Goal: Transaction & Acquisition: Purchase product/service

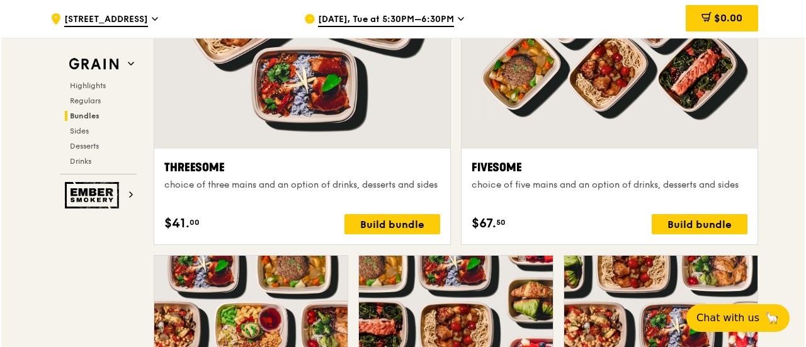
scroll to position [2522, 0]
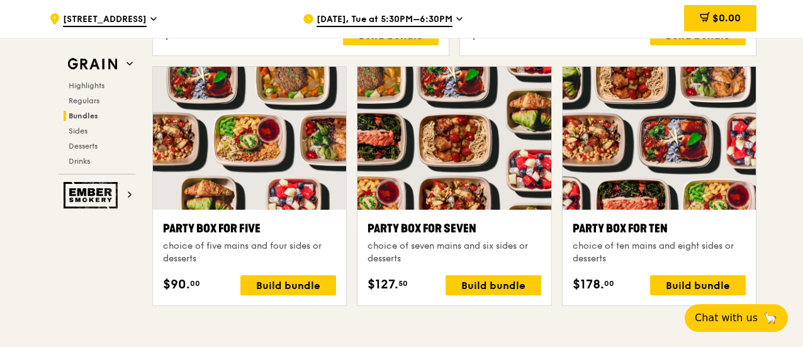
drag, startPoint x: 697, startPoint y: 293, endPoint x: 753, endPoint y: 247, distance: 72.0
click at [782, 220] on div ".cls-1 { fill: none; stroke: #fff; stroke-linecap: round; stroke-linejoin: roun…" at bounding box center [401, 200] width 803 height 5322
click at [700, 295] on div "Build bundle" at bounding box center [698, 285] width 96 height 20
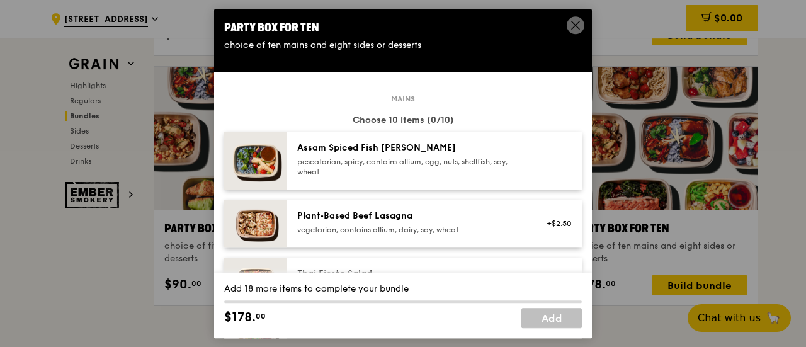
scroll to position [126, 0]
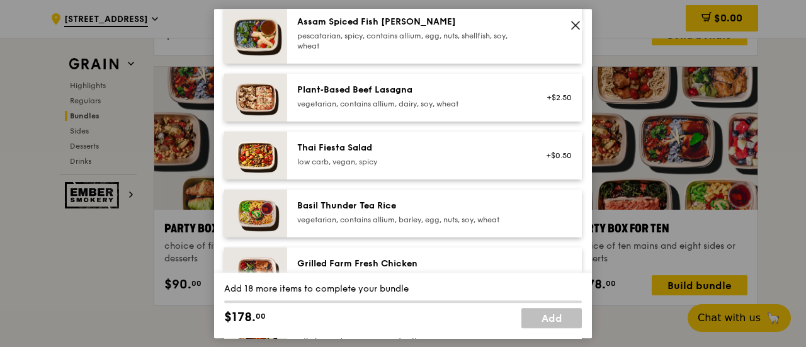
click at [576, 26] on icon at bounding box center [576, 25] width 8 height 8
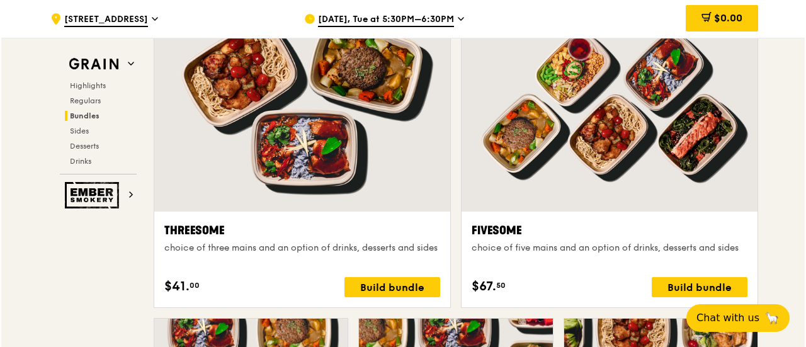
scroll to position [2585, 0]
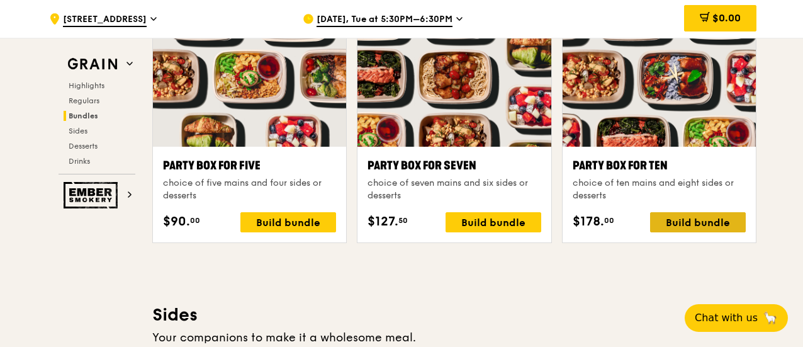
click at [675, 232] on div "Build bundle" at bounding box center [698, 222] width 96 height 20
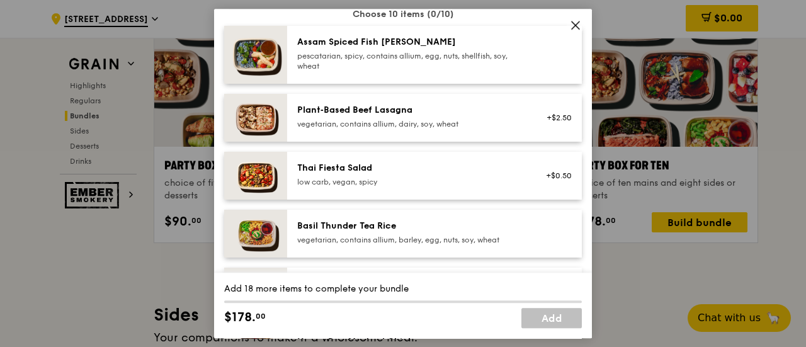
scroll to position [126, 0]
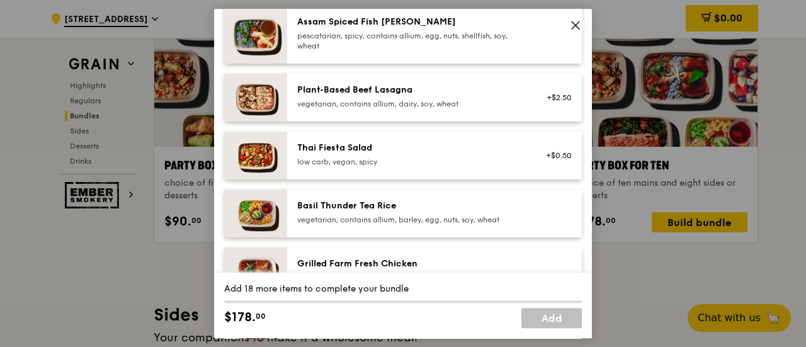
click at [382, 159] on div "low carb, vegan, spicy" at bounding box center [410, 162] width 226 height 10
click at [419, 153] on div "Thai Fiesta Salad" at bounding box center [410, 148] width 226 height 13
click at [548, 162] on link "Remove" at bounding box center [557, 161] width 29 height 9
click at [443, 79] on div "Plant‑Based Beef Lasagna vegetarian, contains allium, dairy, soy, wheat +$2.50" at bounding box center [434, 98] width 295 height 48
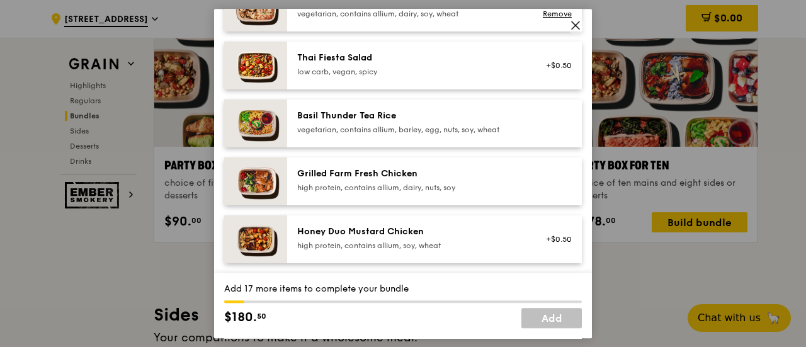
scroll to position [189, 0]
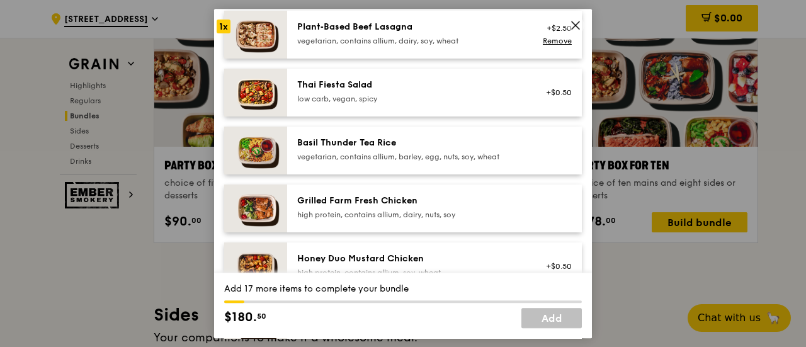
click at [376, 144] on div "Basil Thunder Tea Rice" at bounding box center [410, 143] width 226 height 13
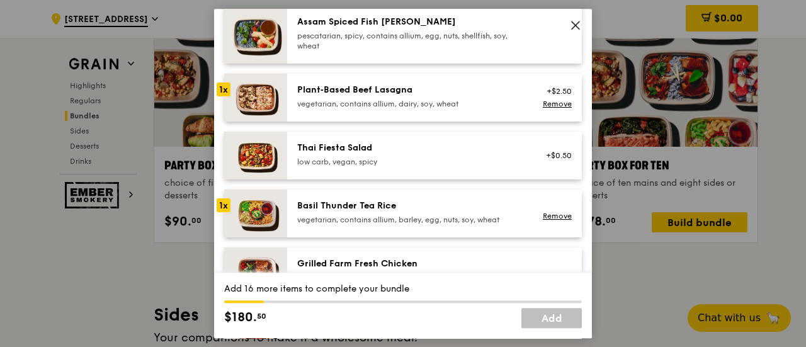
scroll to position [63, 0]
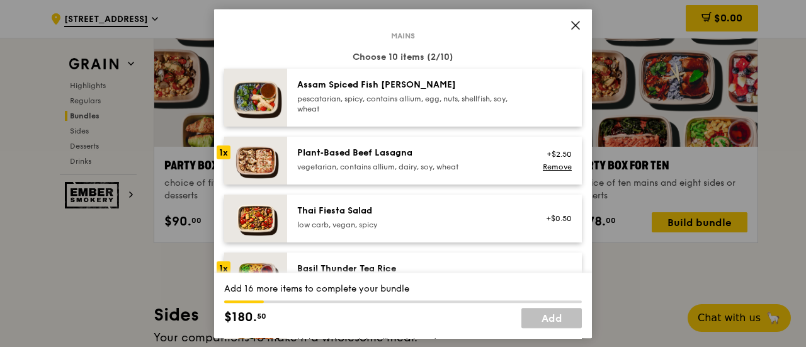
click at [477, 159] on div "Plant‑Based Beef Lasagna vegetarian, contains allium, dairy, soy, wheat" at bounding box center [410, 159] width 226 height 25
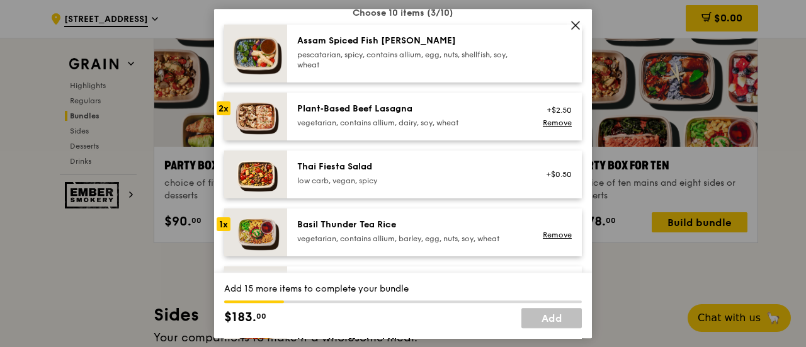
scroll to position [126, 0]
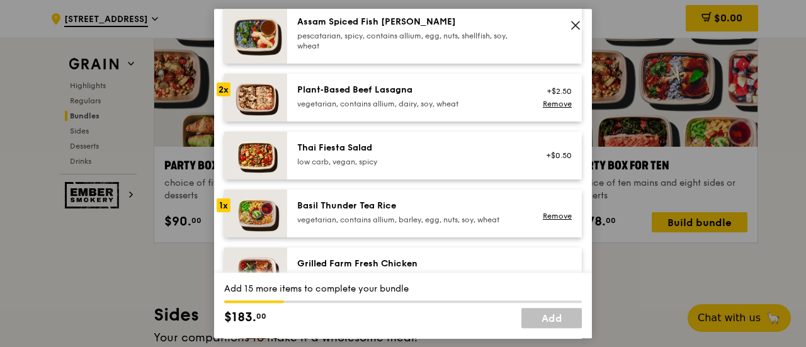
click at [484, 216] on div "vegetarian, contains allium, barley, egg, nuts, soy, wheat" at bounding box center [410, 220] width 226 height 10
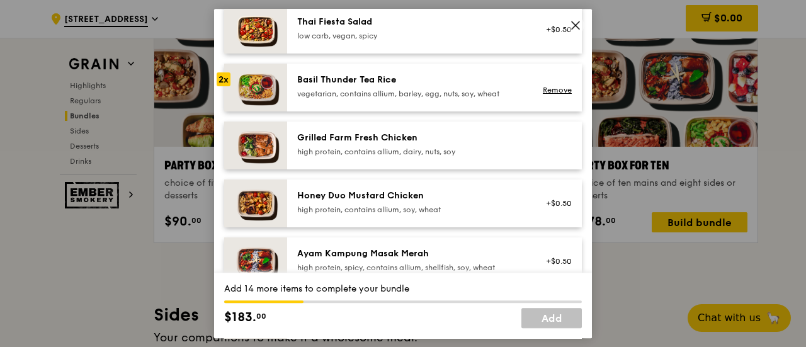
click at [476, 147] on div "high protein, contains allium, dairy, nuts, soy" at bounding box center [410, 152] width 226 height 10
click at [505, 135] on div "Grilled Farm Fresh Chicken" at bounding box center [410, 138] width 226 height 13
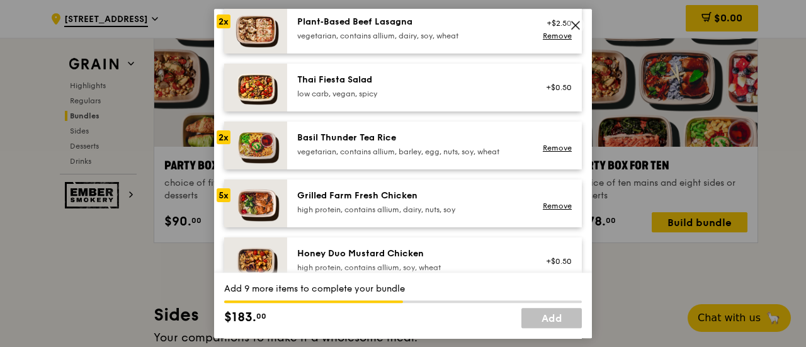
scroll to position [189, 0]
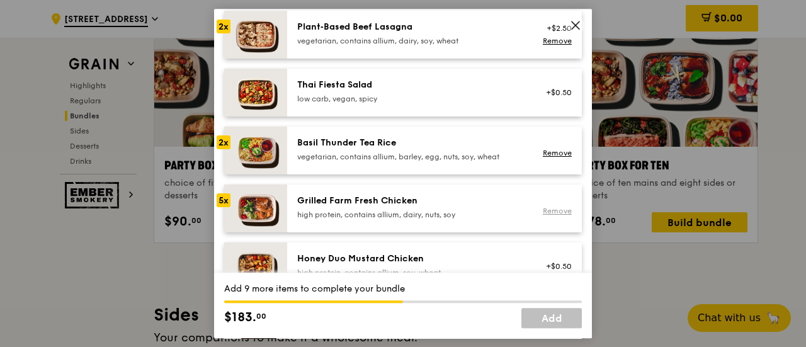
click at [553, 214] on link "Remove" at bounding box center [557, 210] width 29 height 9
click at [281, 191] on img at bounding box center [255, 208] width 63 height 48
click at [308, 192] on div "Grilled Farm Fresh Chicken high protein, contains allium, dairy, nuts, soy Remo…" at bounding box center [434, 208] width 295 height 48
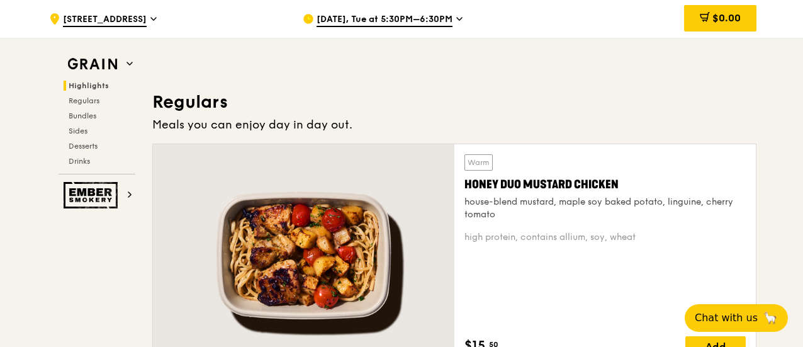
scroll to position [948, 0]
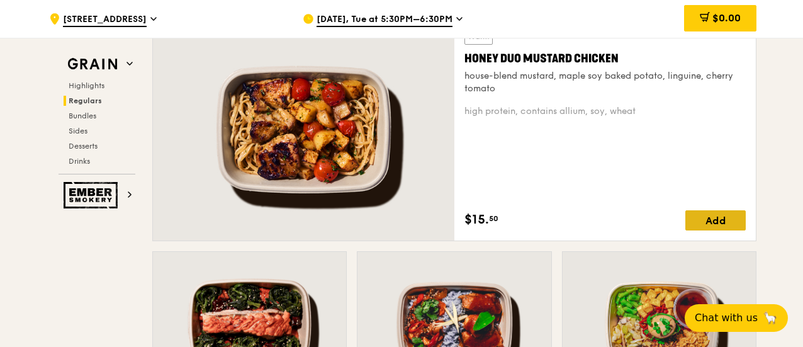
click at [709, 226] on div "Add" at bounding box center [715, 220] width 60 height 20
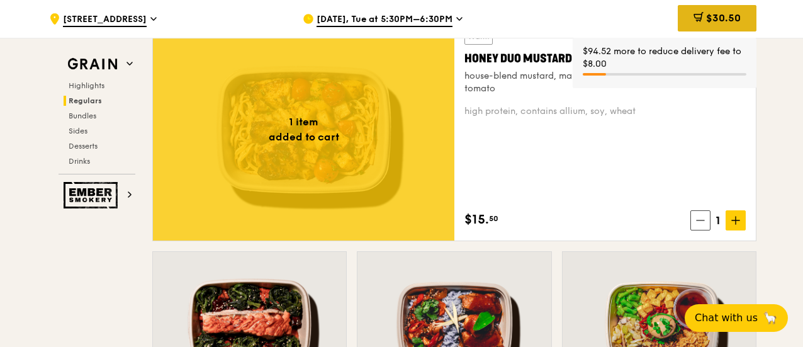
click at [730, 27] on div "$30.50" at bounding box center [717, 18] width 79 height 26
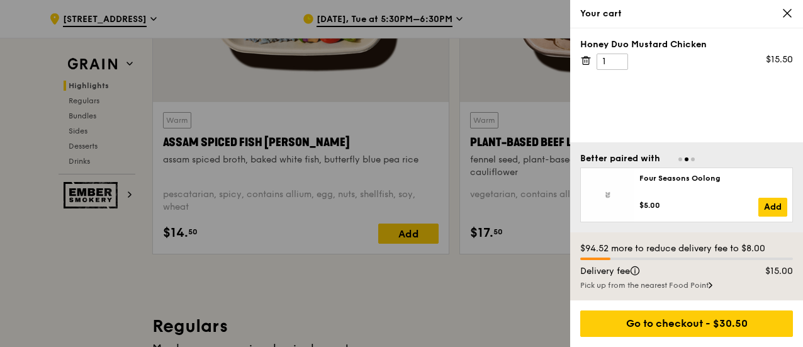
scroll to position [444, 0]
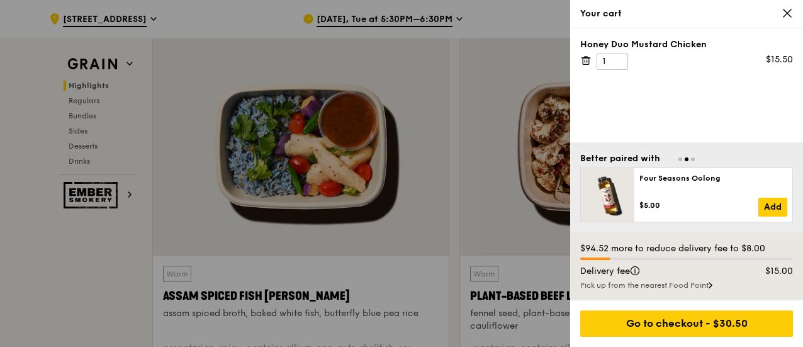
click at [792, 13] on icon at bounding box center [787, 13] width 11 height 11
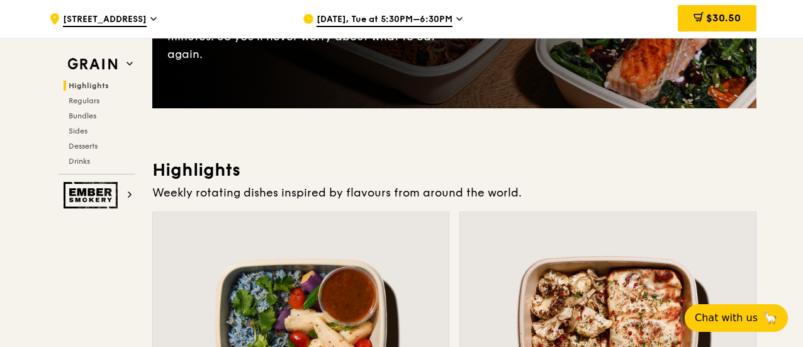
scroll to position [252, 0]
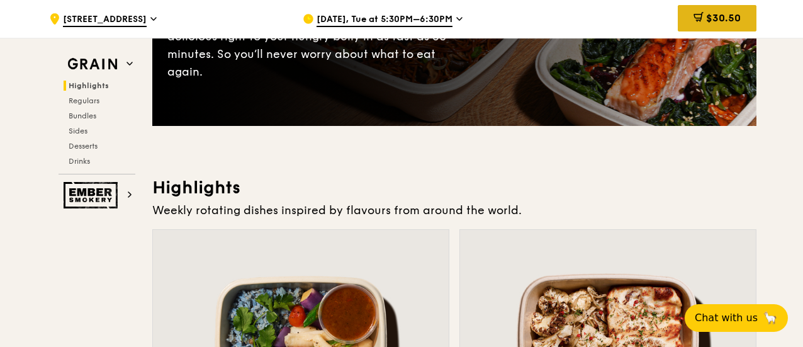
click at [710, 26] on div "$30.50" at bounding box center [717, 18] width 79 height 26
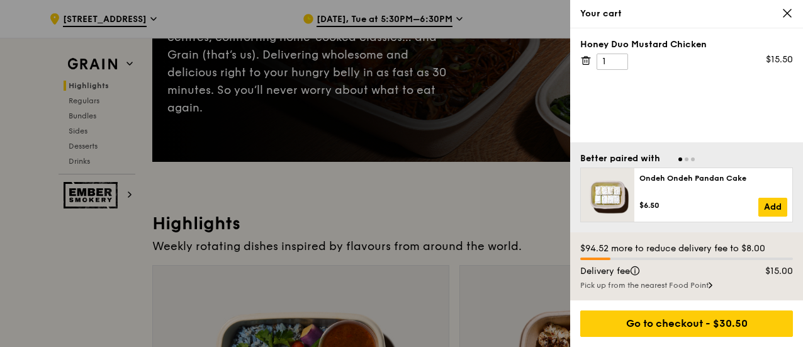
scroll to position [189, 0]
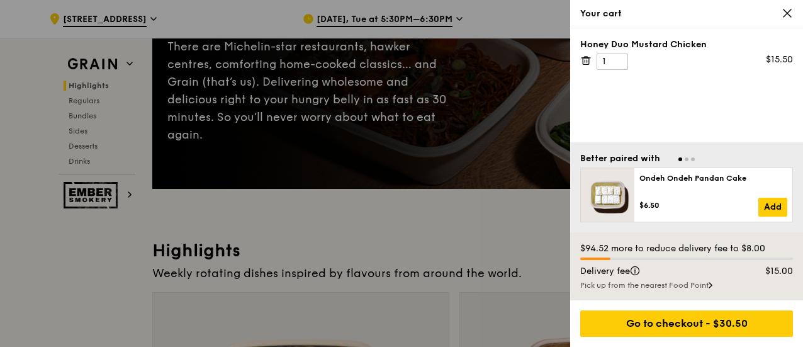
click at [789, 13] on icon at bounding box center [787, 13] width 11 height 11
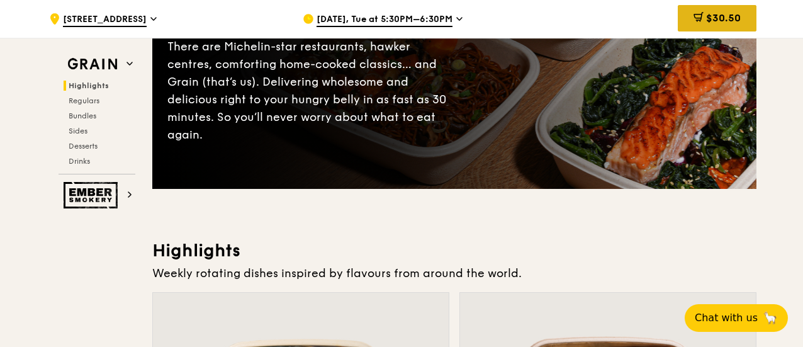
click at [747, 20] on div "$30.50" at bounding box center [717, 18] width 79 height 26
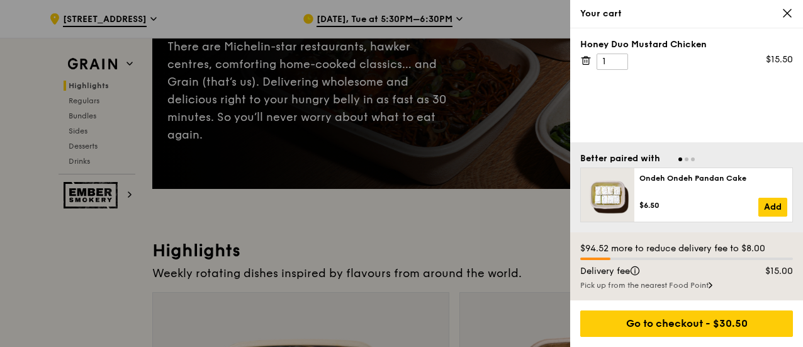
click at [587, 59] on icon at bounding box center [585, 60] width 11 height 11
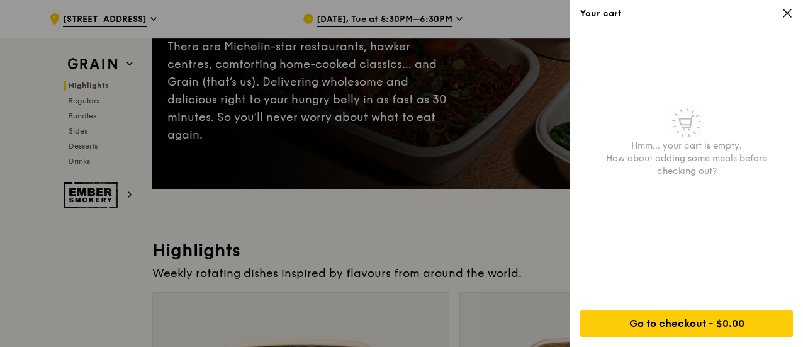
click at [426, 245] on div at bounding box center [401, 173] width 803 height 347
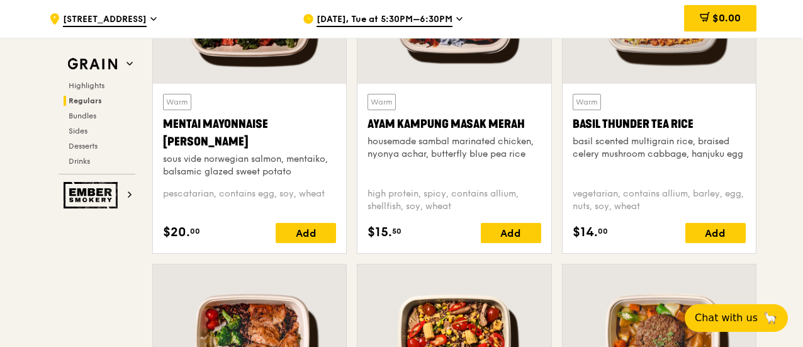
scroll to position [1700, 0]
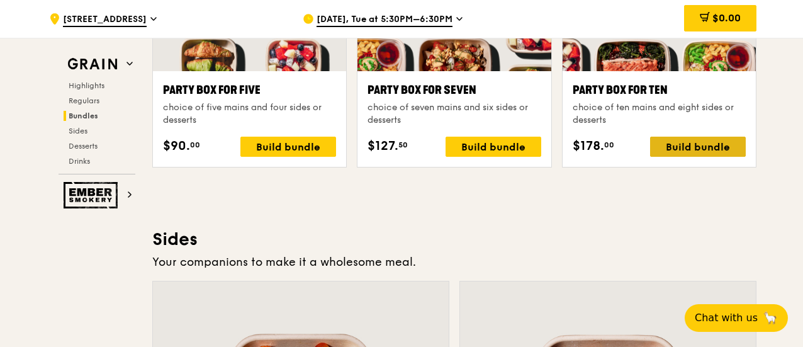
scroll to position [2644, 0]
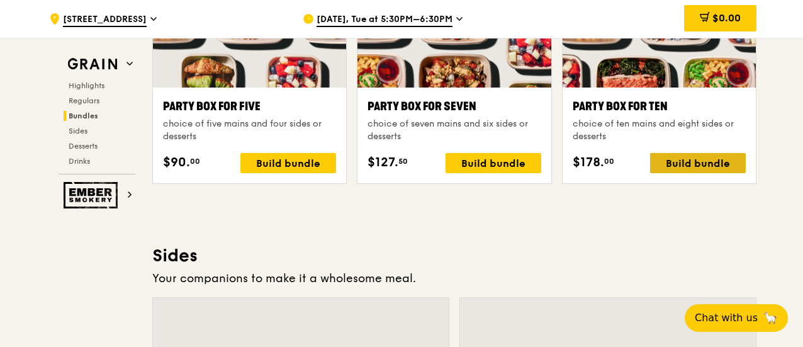
click at [685, 169] on div "Build bundle" at bounding box center [698, 163] width 96 height 20
click at [679, 171] on div "Build bundle" at bounding box center [698, 163] width 96 height 20
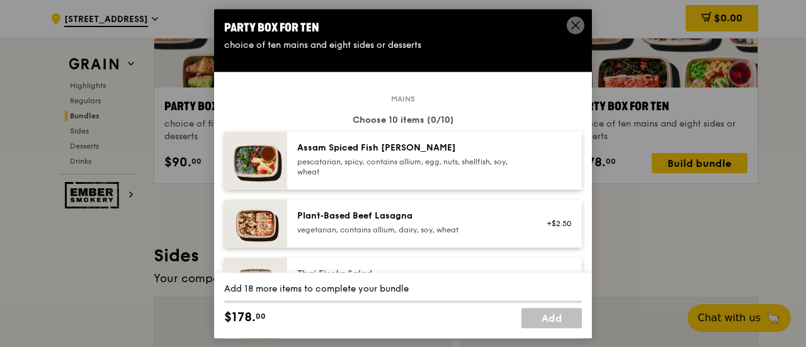
scroll to position [63, 0]
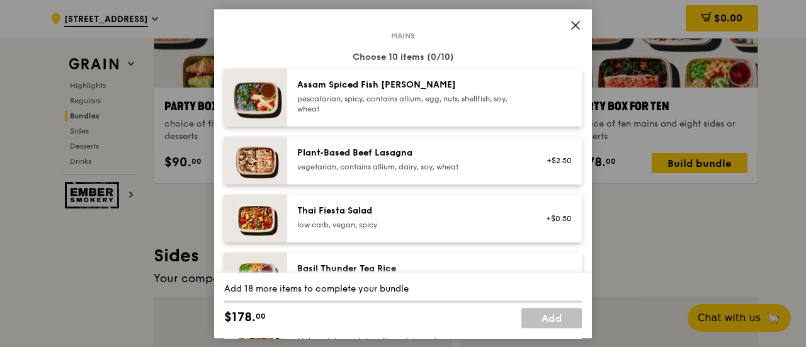
click at [443, 152] on div "Plant‑Based Beef Lasagna" at bounding box center [410, 153] width 226 height 13
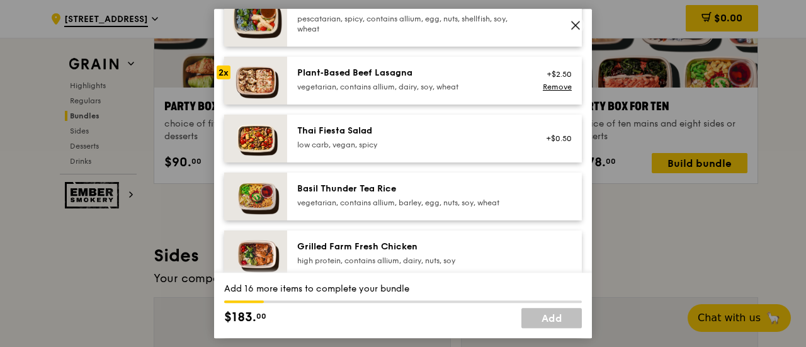
scroll to position [189, 0]
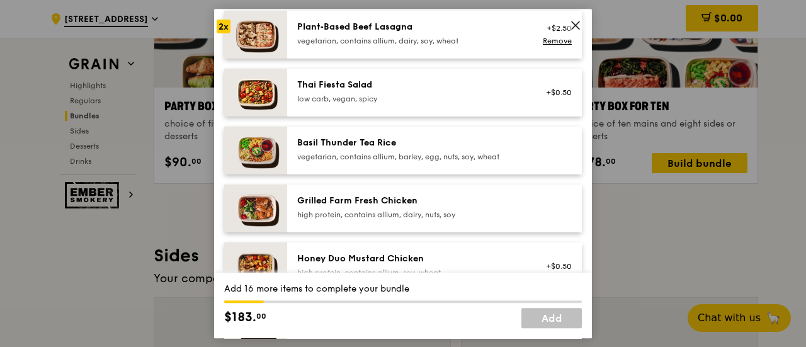
click at [413, 150] on div "Basil Thunder Tea Rice vegetarian, contains allium, barley, egg, nuts, soy, whe…" at bounding box center [410, 149] width 226 height 25
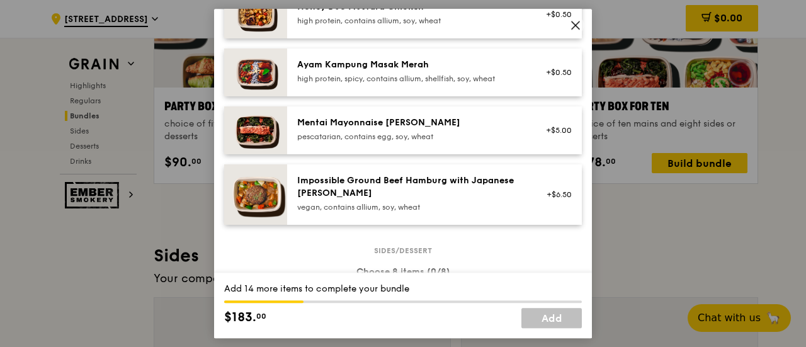
scroll to position [315, 0]
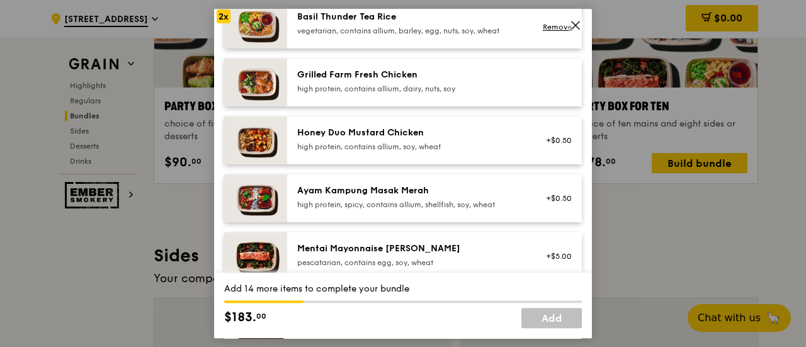
click at [457, 143] on div "high protein, contains allium, soy, wheat" at bounding box center [410, 147] width 226 height 10
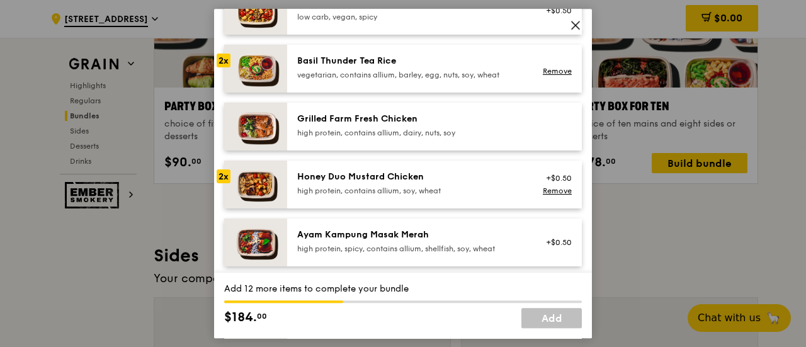
scroll to position [252, 0]
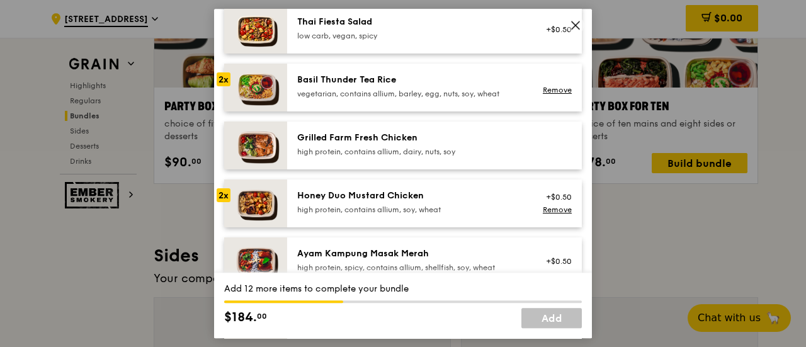
click at [393, 145] on div "Grilled Farm Fresh Chicken high protein, contains allium, dairy, nuts, soy" at bounding box center [410, 144] width 226 height 25
click at [381, 150] on div "high protein, contains allium, dairy, nuts, soy" at bounding box center [410, 152] width 226 height 10
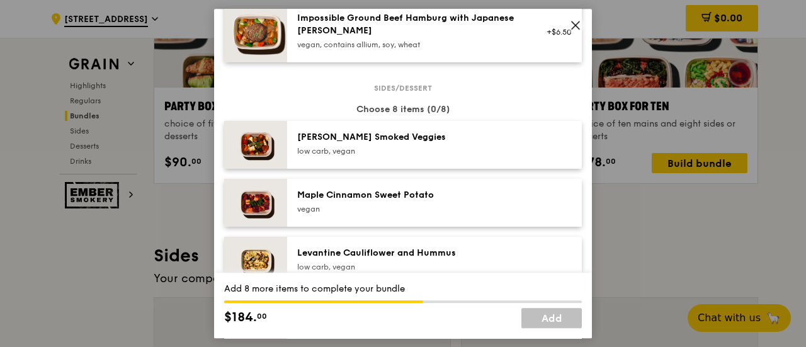
scroll to position [629, 0]
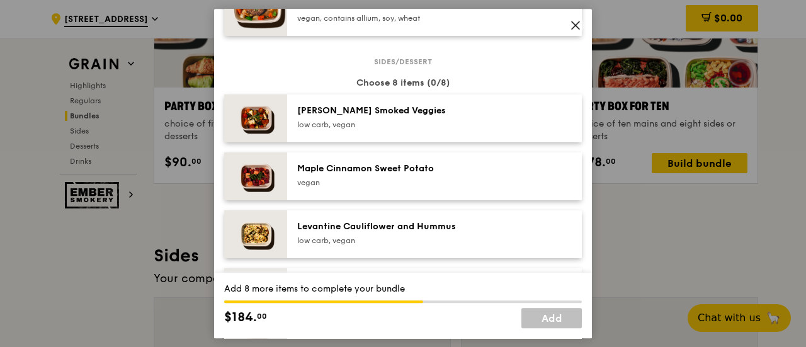
click at [407, 113] on div "[PERSON_NAME] Smoked Veggies" at bounding box center [410, 110] width 226 height 13
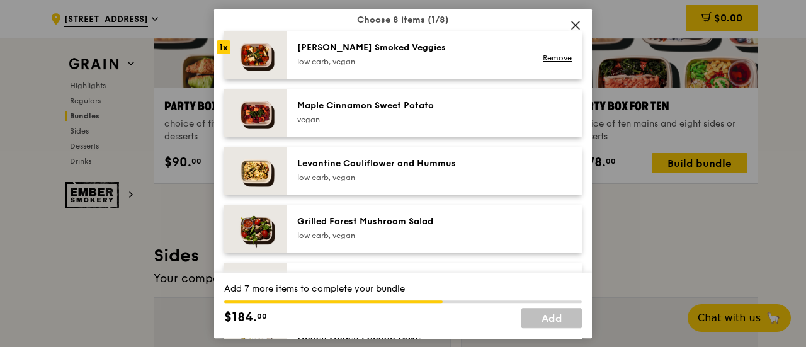
click at [468, 166] on div "Levantine Cauliflower and Hummus" at bounding box center [410, 163] width 226 height 13
click at [447, 231] on div "low carb, vegan" at bounding box center [410, 235] width 226 height 10
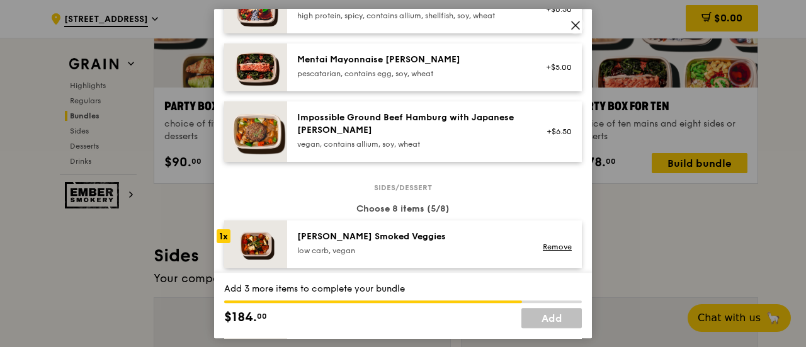
scroll to position [567, 0]
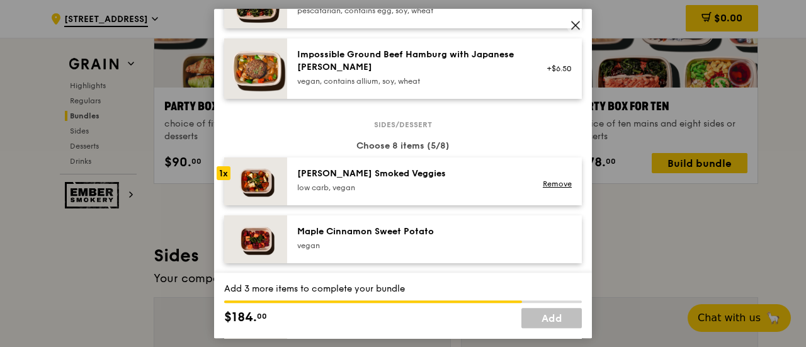
click at [402, 183] on div "low carb, vegan" at bounding box center [410, 188] width 226 height 10
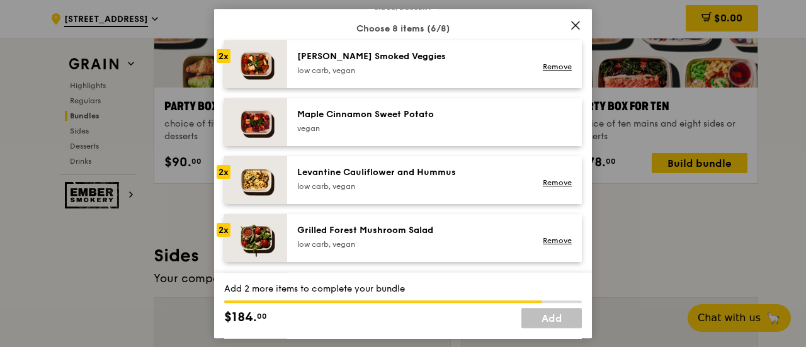
scroll to position [692, 0]
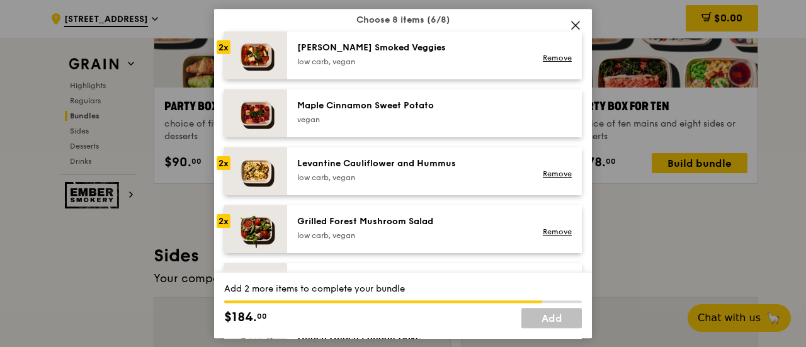
click at [417, 227] on div "Grilled Forest Mushroom Salad" at bounding box center [410, 221] width 226 height 13
click at [336, 115] on div "vegan" at bounding box center [410, 120] width 226 height 10
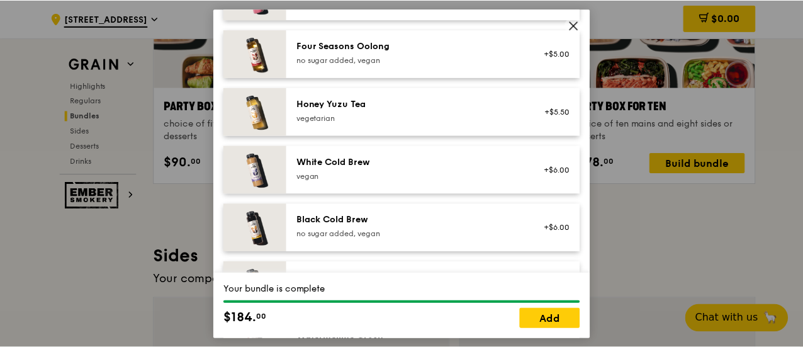
scroll to position [1259, 0]
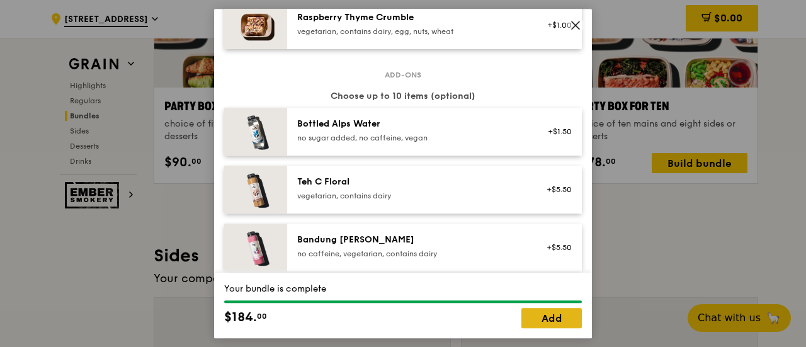
click at [549, 325] on link "Add" at bounding box center [551, 318] width 60 height 20
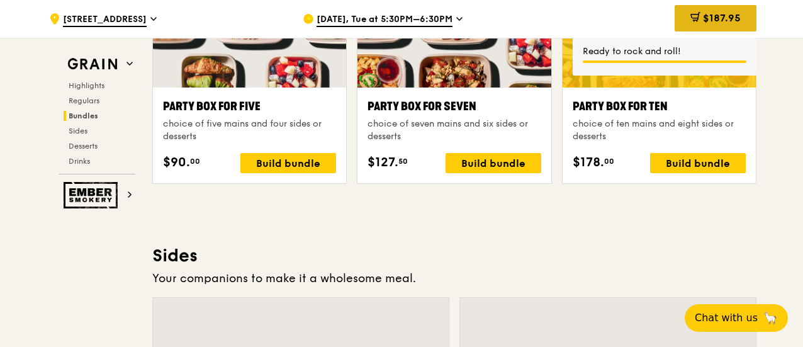
click at [736, 16] on span "$187.95" at bounding box center [722, 18] width 38 height 12
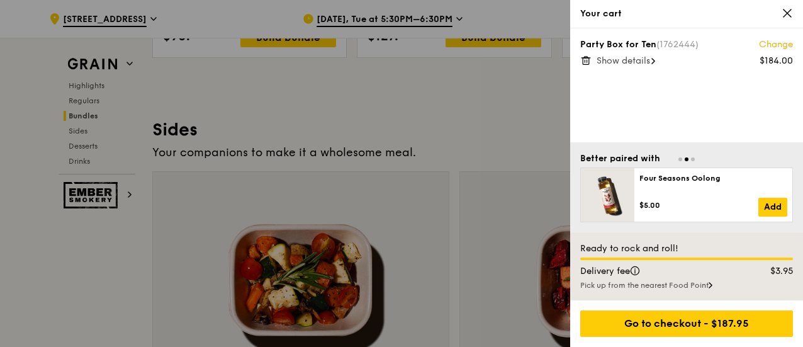
scroll to position [2644, 0]
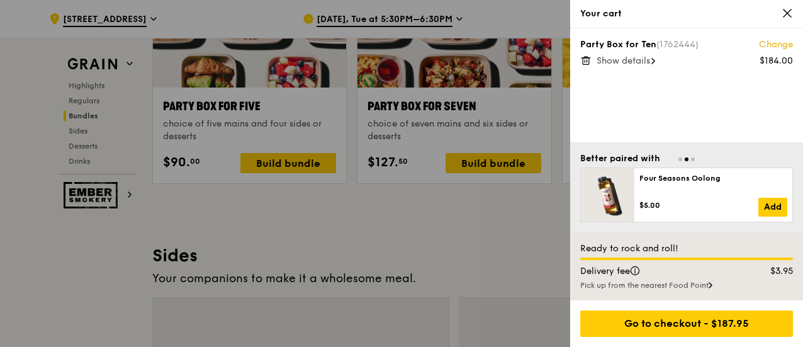
click at [632, 65] on span "Show details" at bounding box center [624, 60] width 54 height 11
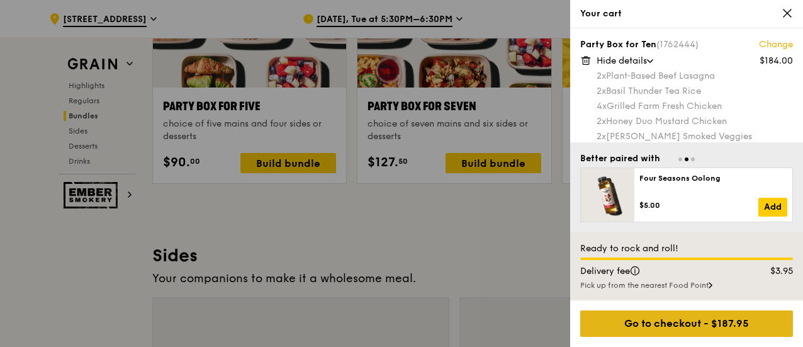
click at [681, 329] on div "Go to checkout - $187.95" at bounding box center [686, 323] width 213 height 26
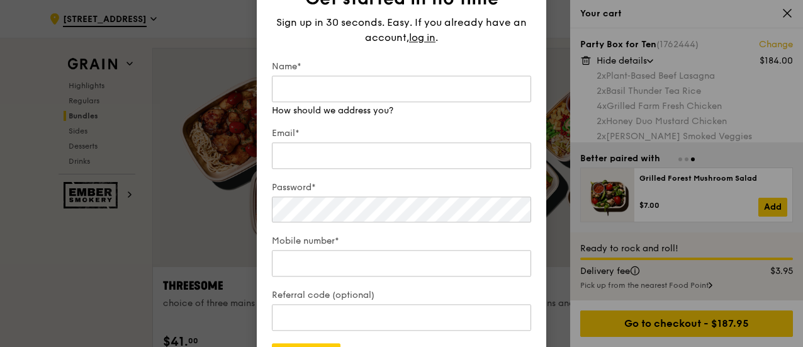
scroll to position [2203, 0]
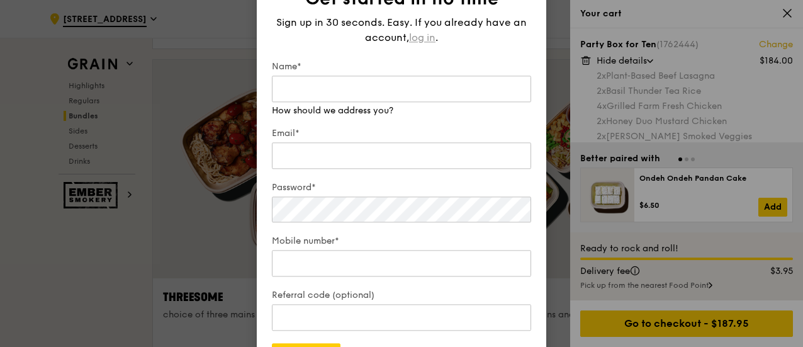
click at [427, 40] on span "log in" at bounding box center [422, 37] width 26 height 15
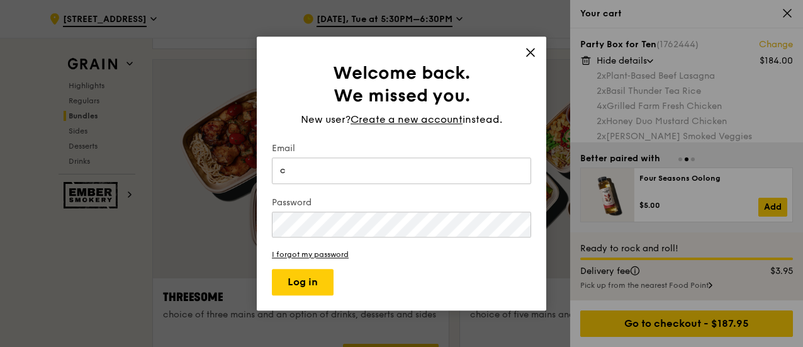
type input "[PERSON_NAME][EMAIL_ADDRESS][DOMAIN_NAME]"
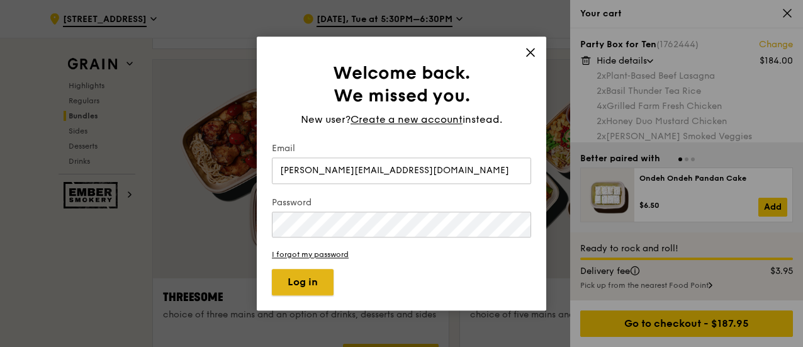
click at [302, 280] on button "Log in" at bounding box center [303, 282] width 62 height 26
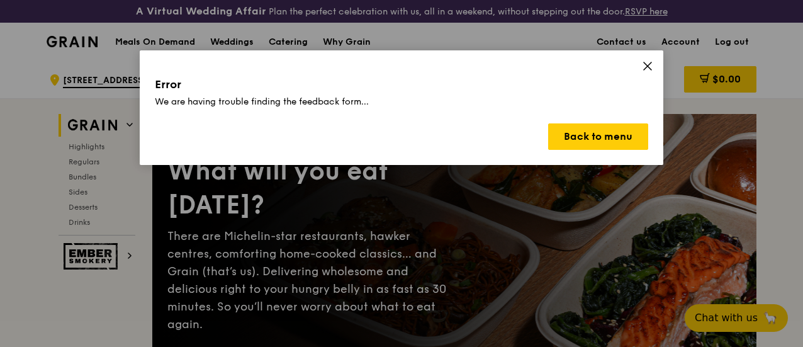
click at [646, 55] on div "Error We are having trouble finding the feedback form... Back to menu" at bounding box center [402, 107] width 524 height 115
click at [648, 61] on icon at bounding box center [647, 65] width 11 height 11
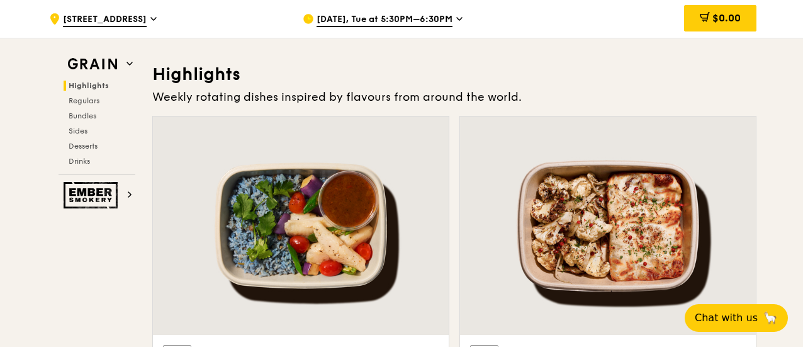
scroll to position [554, 0]
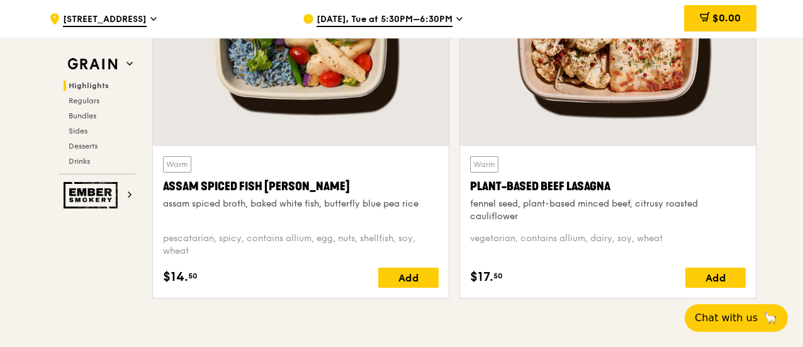
click at [564, 193] on div "Plant-Based Beef Lasagna" at bounding box center [608, 187] width 276 height 18
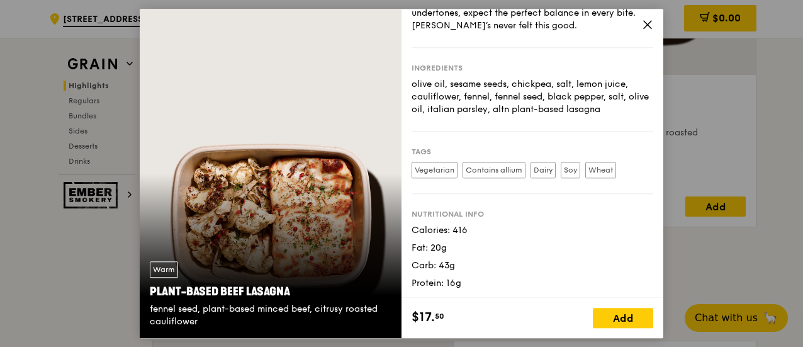
scroll to position [680, 0]
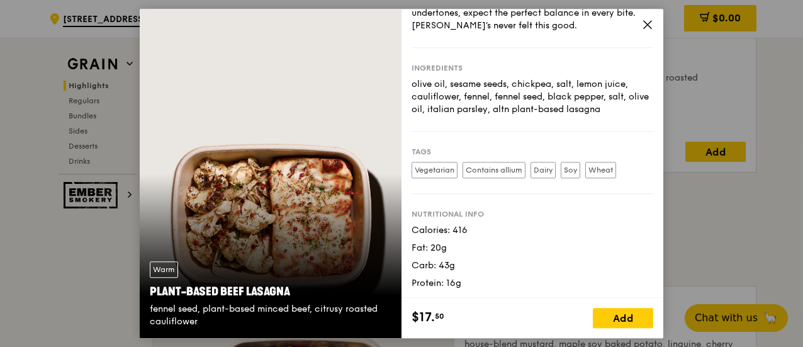
click at [723, 223] on div "Warm Plant-Based Beef Lasagna fennel seed, plant-based minced beef, citrusy roa…" at bounding box center [401, 173] width 803 height 347
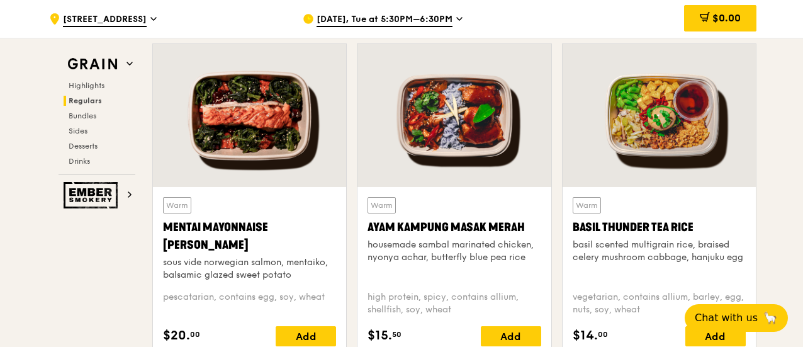
scroll to position [1183, 0]
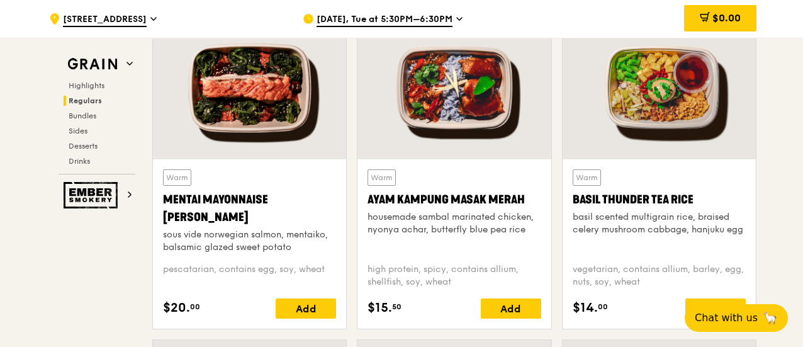
drag, startPoint x: 257, startPoint y: 212, endPoint x: 235, endPoint y: 203, distance: 23.1
click at [235, 203] on div "Mentai Mayonnaise [PERSON_NAME]" at bounding box center [249, 208] width 173 height 35
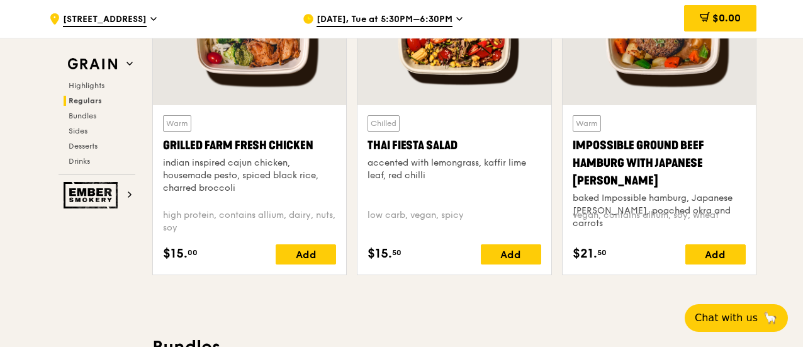
scroll to position [1498, 0]
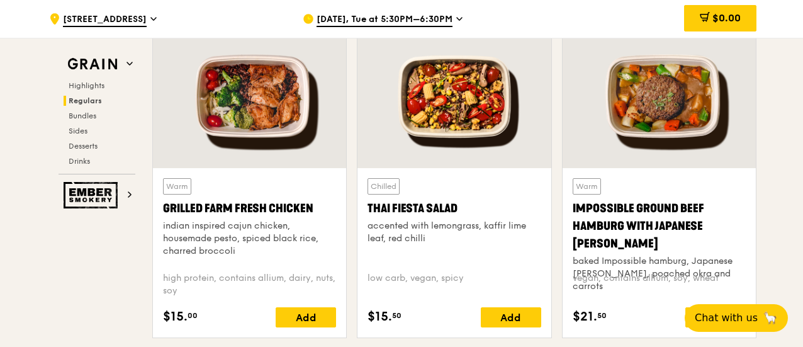
click at [675, 239] on div "Impossible Ground Beef Hamburg with Japanese [PERSON_NAME]" at bounding box center [659, 226] width 173 height 53
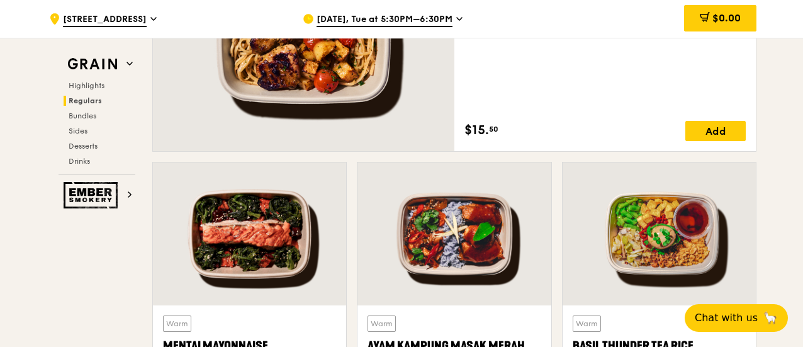
scroll to position [1183, 0]
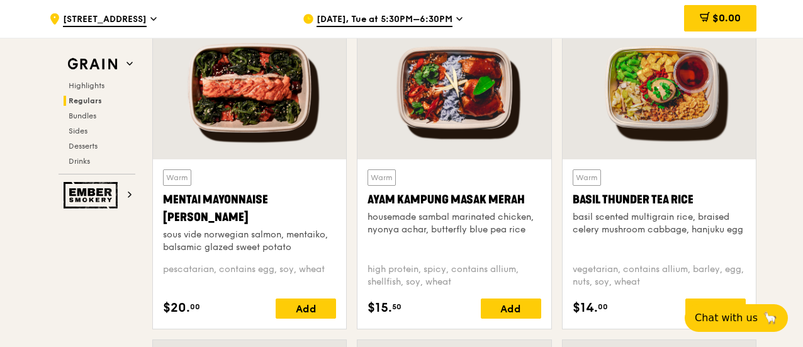
click at [721, 226] on div "basil scented multigrain rice, braised celery mushroom cabbage, hanjuku egg" at bounding box center [659, 223] width 173 height 25
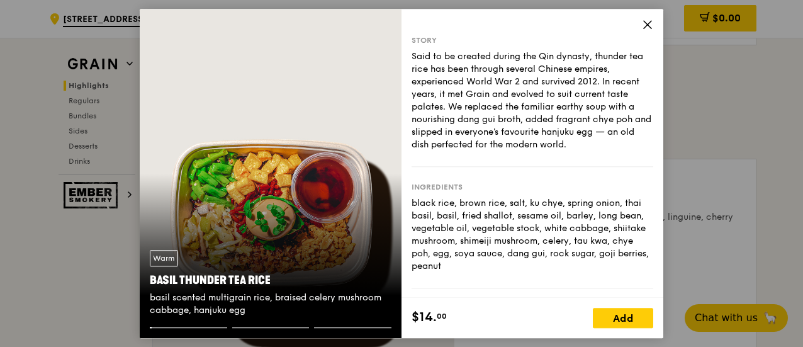
scroll to position [806, 0]
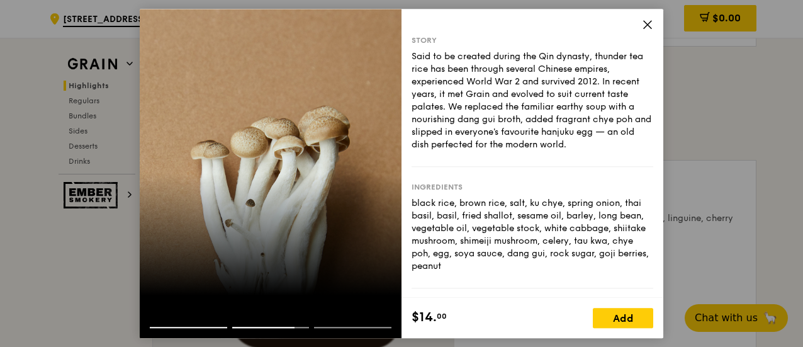
click at [641, 20] on div "Story Said to be created during the Qin dynasty, thunder tea rice has been thro…" at bounding box center [533, 153] width 262 height 289
click at [648, 29] on icon at bounding box center [647, 24] width 11 height 11
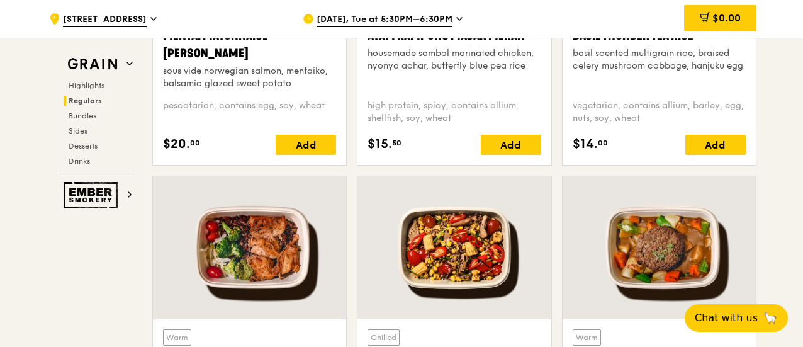
scroll to position [1498, 0]
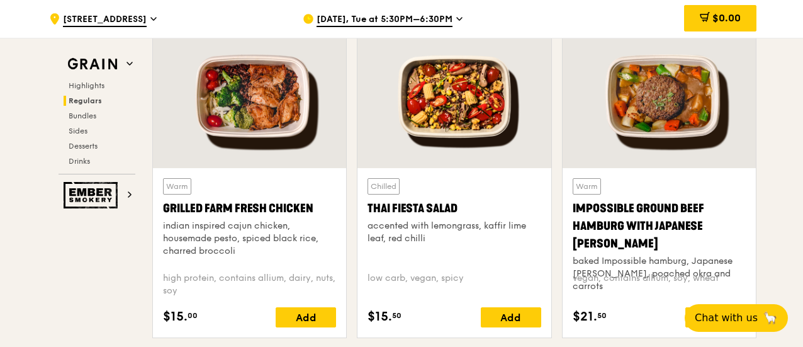
click at [275, 244] on div "indian inspired cajun chicken, housemade pesto, spiced black rice, charred broc…" at bounding box center [249, 239] width 173 height 38
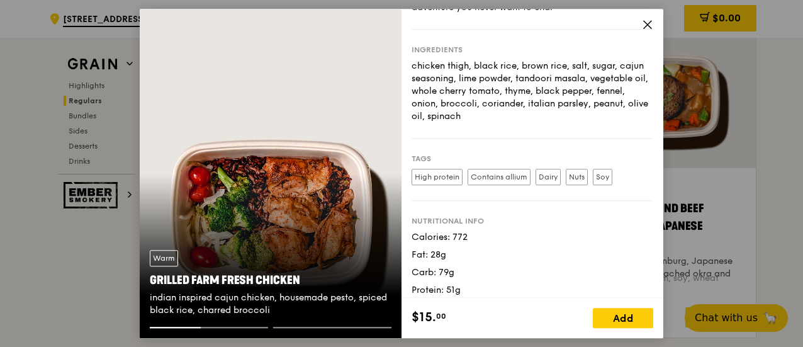
scroll to position [126, 0]
click at [648, 27] on icon at bounding box center [647, 24] width 11 height 11
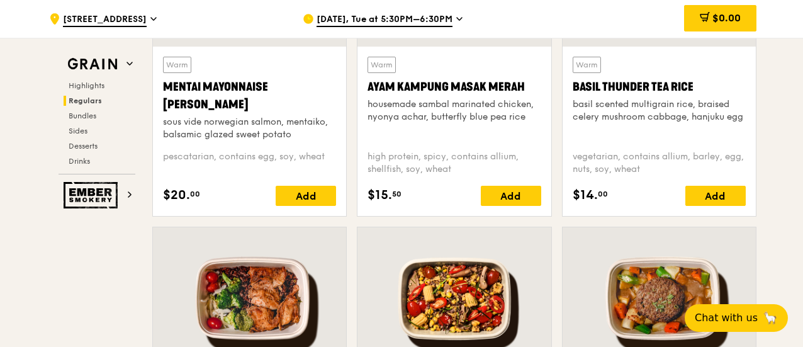
scroll to position [1183, 0]
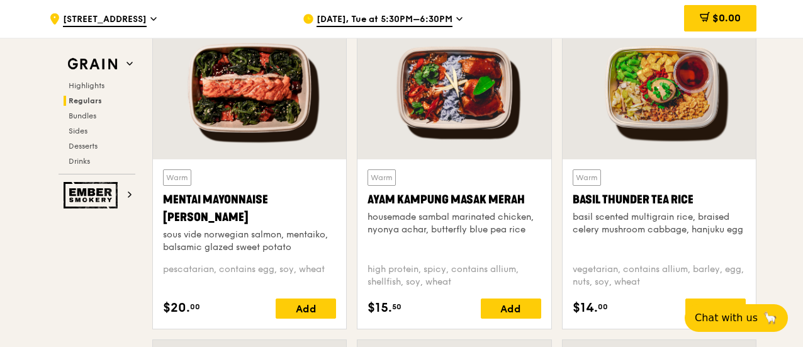
click at [237, 214] on div "Mentai Mayonnaise [PERSON_NAME]" at bounding box center [249, 208] width 173 height 35
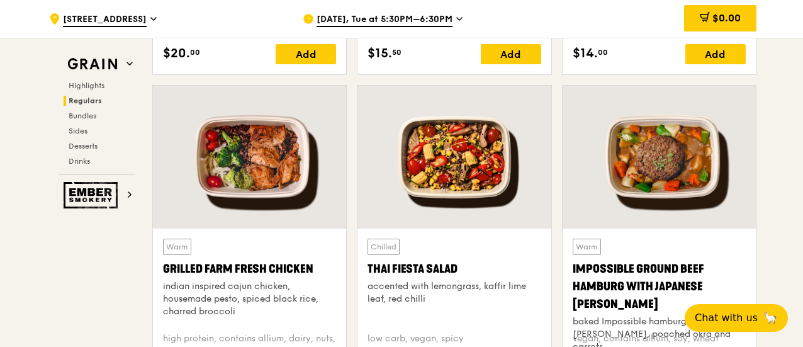
scroll to position [1498, 0]
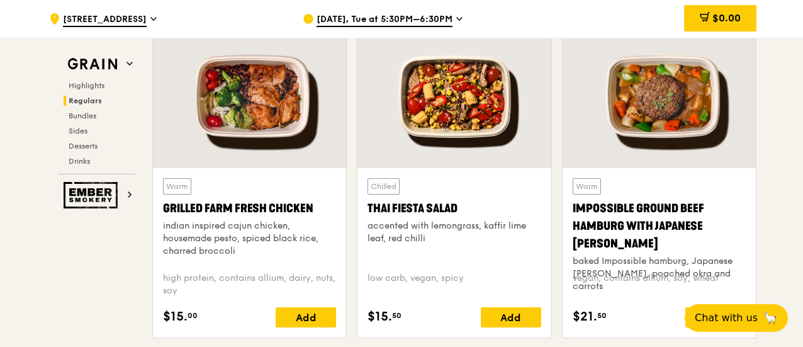
click at [501, 186] on div "Chilled Thai Fiesta Salad accented with lemongrass, kaffir lime leaf, red chill…" at bounding box center [454, 252] width 193 height 169
click at [462, 201] on div "Chilled Thai Fiesta Salad accented with lemongrass, kaffir lime leaf, red chilli" at bounding box center [454, 220] width 173 height 84
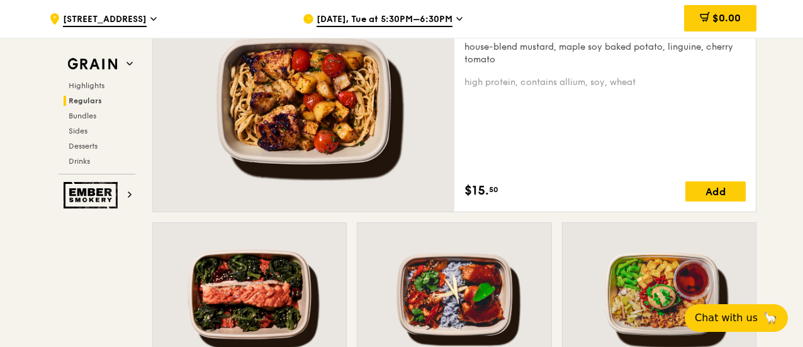
scroll to position [932, 0]
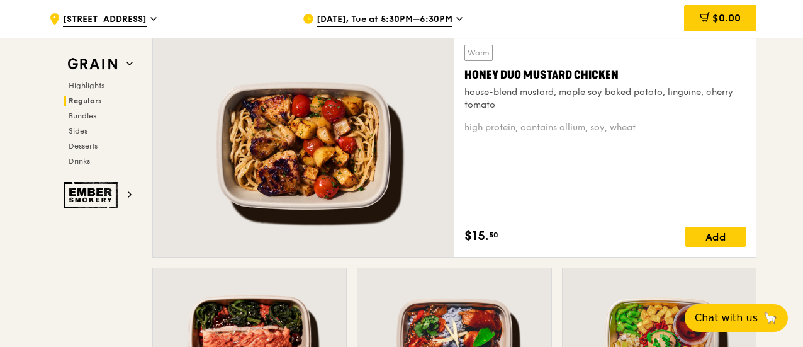
click at [577, 134] on div "high protein, contains allium, soy, wheat" at bounding box center [605, 127] width 281 height 13
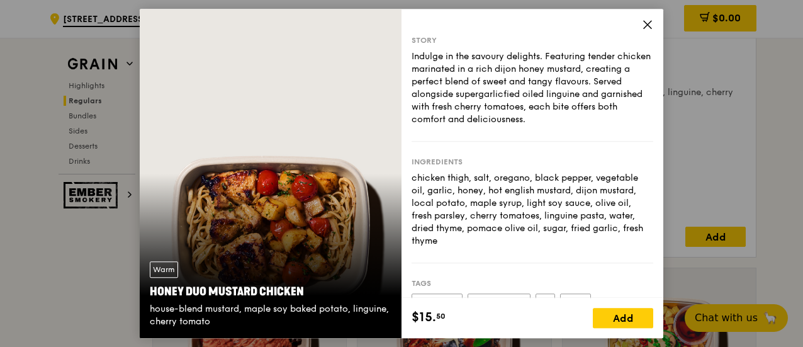
click at [644, 20] on icon at bounding box center [647, 24] width 11 height 11
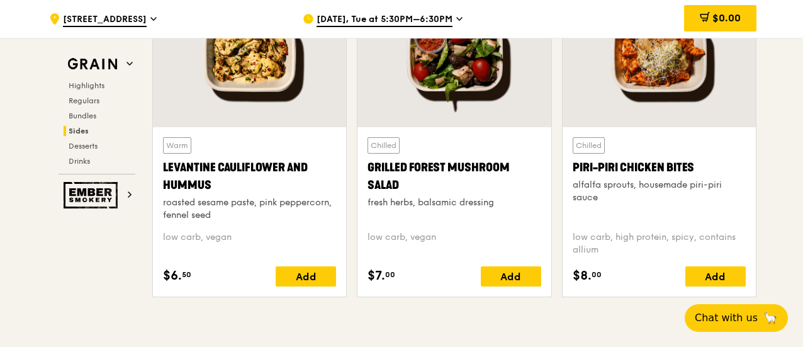
scroll to position [3210, 0]
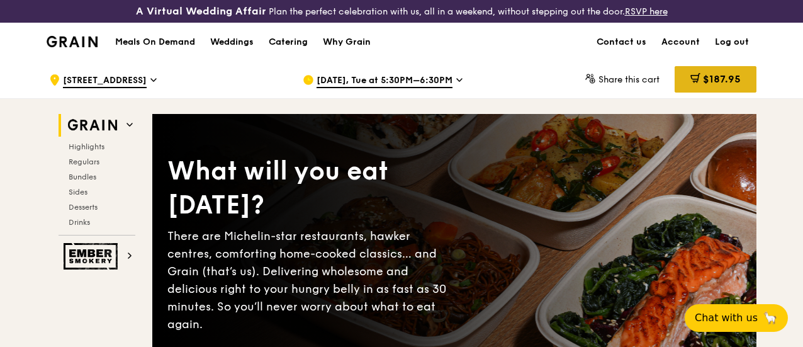
click at [703, 93] on div "$187.95" at bounding box center [716, 79] width 82 height 26
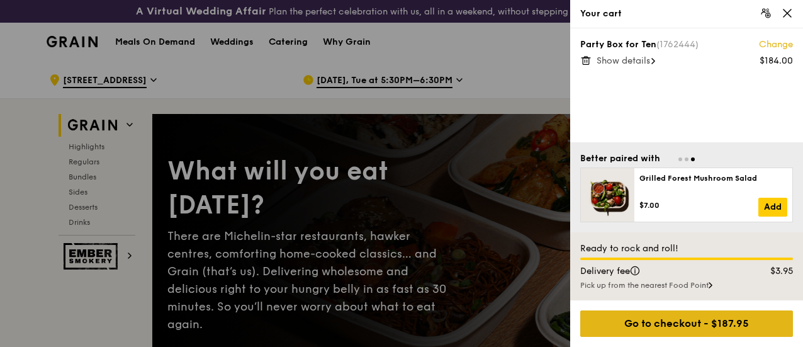
click at [686, 324] on div "Go to checkout - $187.95" at bounding box center [686, 323] width 213 height 26
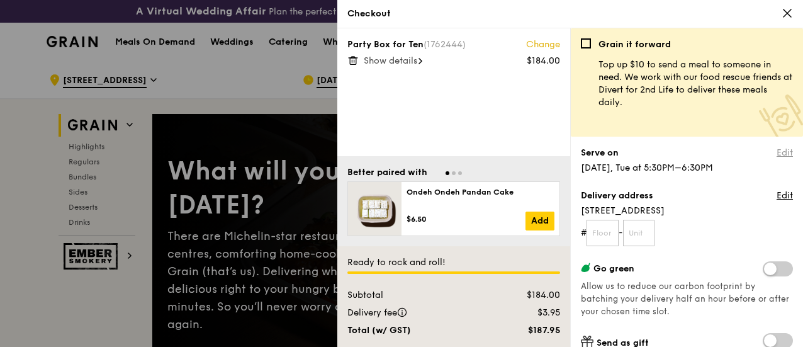
click at [779, 155] on link "Edit" at bounding box center [785, 153] width 16 height 13
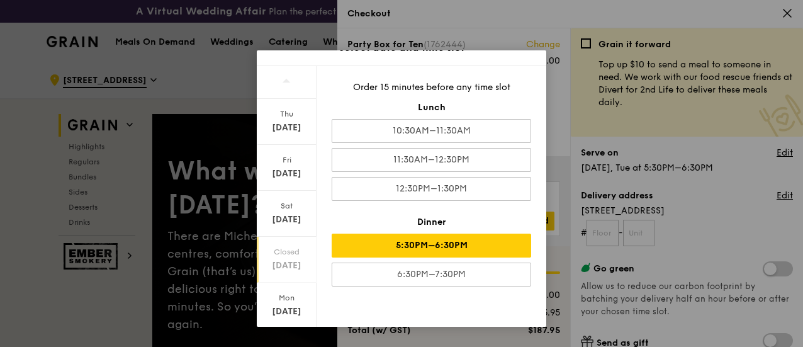
scroll to position [63, 0]
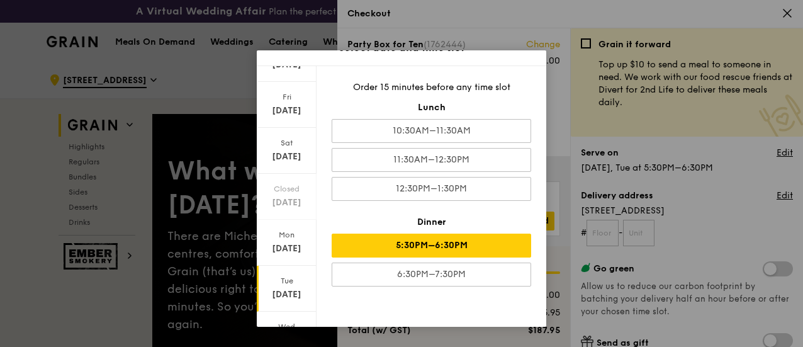
click at [288, 294] on div "Sep 23" at bounding box center [287, 294] width 56 height 13
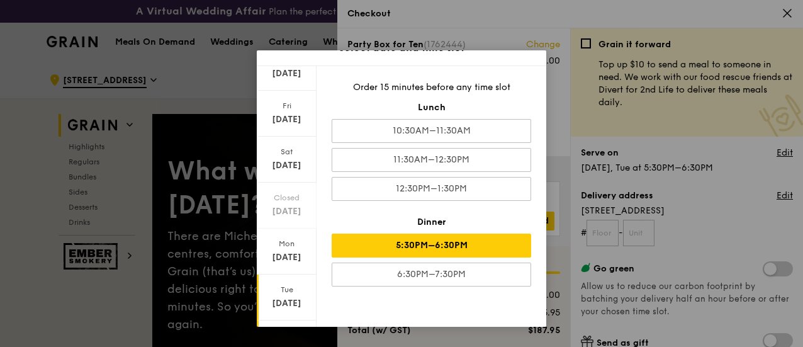
scroll to position [0, 0]
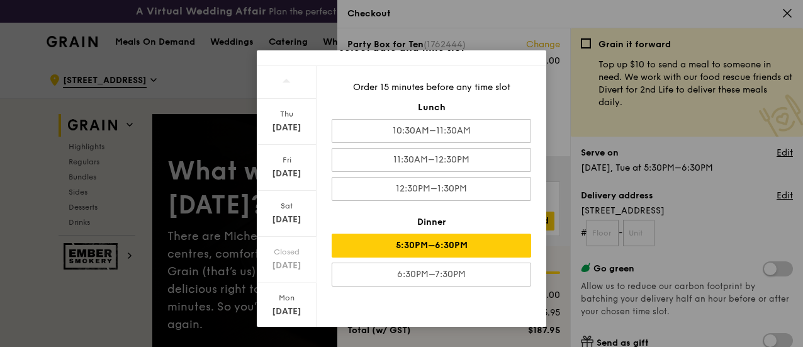
click at [714, 207] on div "Select date and time slot Thu Sep 18 Fri Sep 19 Sat Sep 20 Closed Sep 21 Mon Se…" at bounding box center [401, 173] width 803 height 347
click at [731, 213] on div "Select date and time slot Thu Sep 18 Fri Sep 19 Sat Sep 20 Closed Sep 21 Mon Se…" at bounding box center [401, 173] width 803 height 347
drag, startPoint x: 554, startPoint y: 85, endPoint x: 599, endPoint y: 130, distance: 64.1
click at [554, 86] on div "Select date and time slot Thu Sep 18 Fri Sep 19 Sat Sep 20 Closed Sep 21 Mon Se…" at bounding box center [401, 173] width 803 height 347
click at [375, 242] on div "5:30PM–6:30PM" at bounding box center [432, 246] width 200 height 24
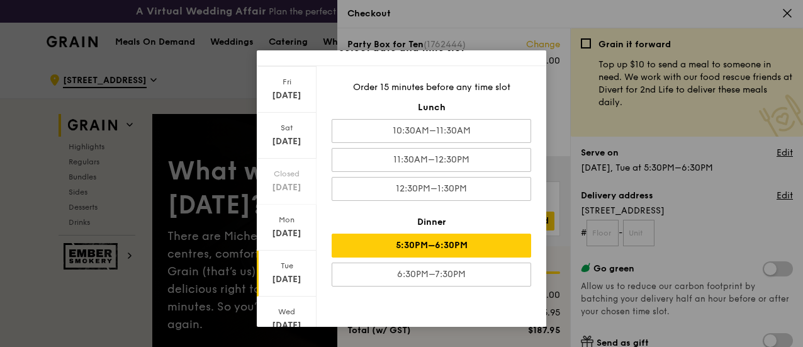
scroll to position [123, 0]
click at [294, 221] on div "Tue" at bounding box center [287, 220] width 56 height 10
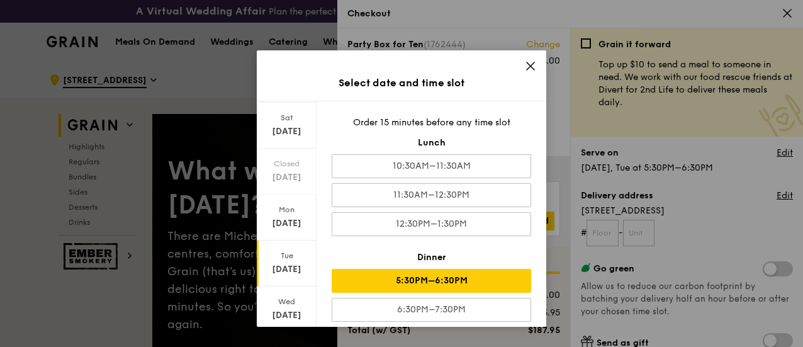
click at [520, 66] on div "Select date and time slot" at bounding box center [402, 82] width 290 height 35
click at [521, 65] on div "Select date and time slot" at bounding box center [402, 82] width 290 height 35
click at [525, 64] on icon at bounding box center [530, 65] width 11 height 11
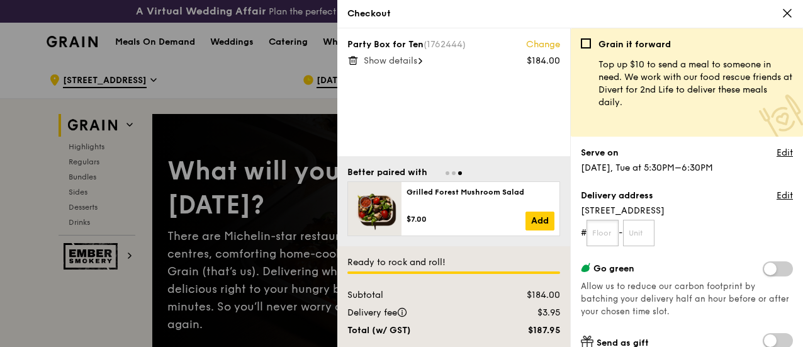
click at [604, 232] on input "text" at bounding box center [603, 233] width 32 height 26
type input "09"
click at [634, 231] on input "text" at bounding box center [639, 233] width 32 height 26
type input "02"
click at [394, 61] on span "Show details" at bounding box center [391, 60] width 54 height 11
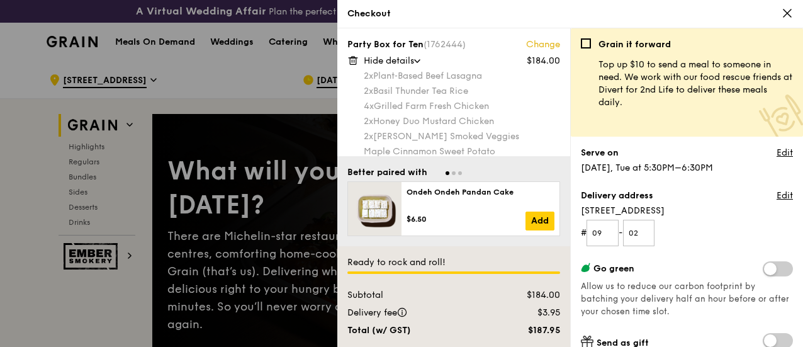
click at [542, 41] on link "Change" at bounding box center [543, 44] width 34 height 13
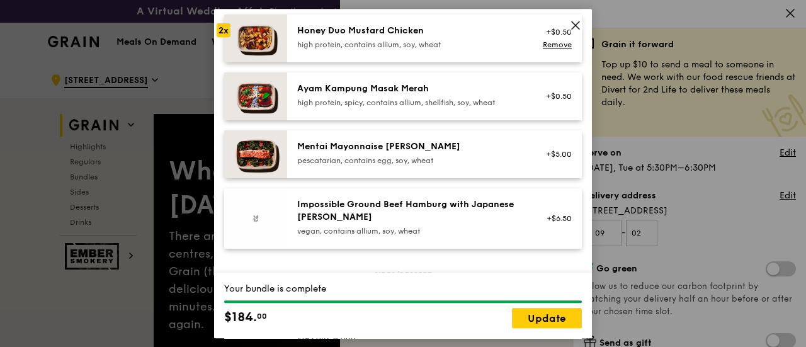
scroll to position [629, 0]
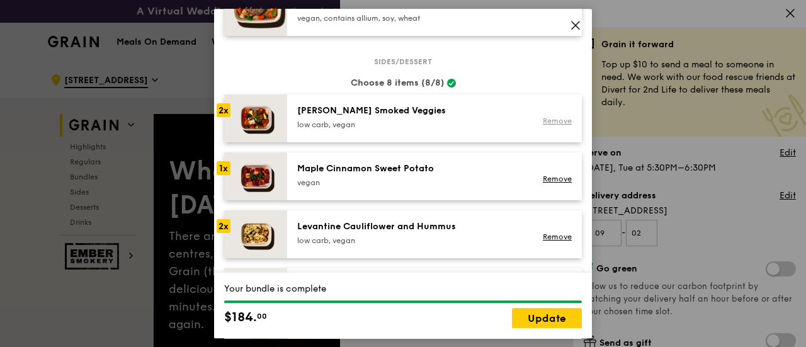
click at [543, 123] on link "Remove" at bounding box center [557, 120] width 29 height 9
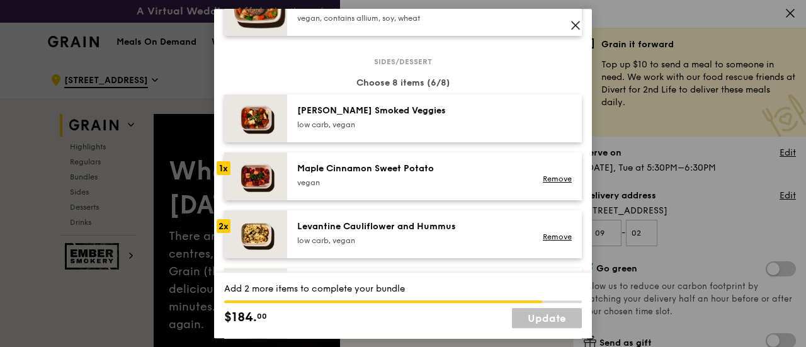
click at [543, 123] on div at bounding box center [555, 118] width 48 height 28
click at [543, 123] on link "Remove" at bounding box center [557, 120] width 29 height 9
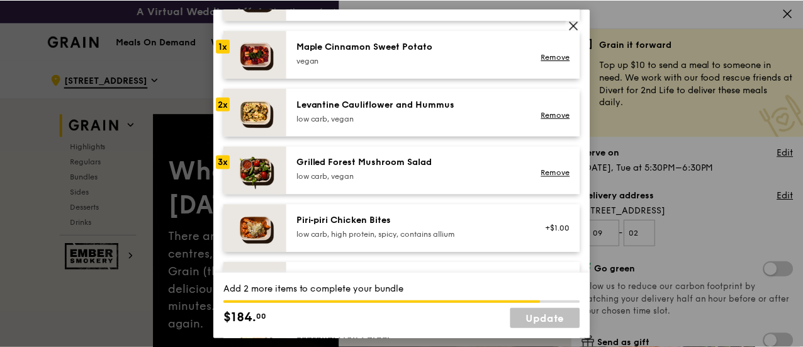
scroll to position [755, 0]
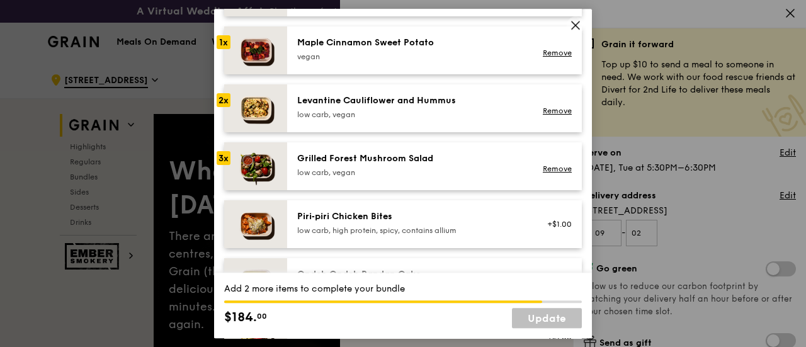
click at [443, 169] on div "low carb, vegan" at bounding box center [410, 172] width 226 height 10
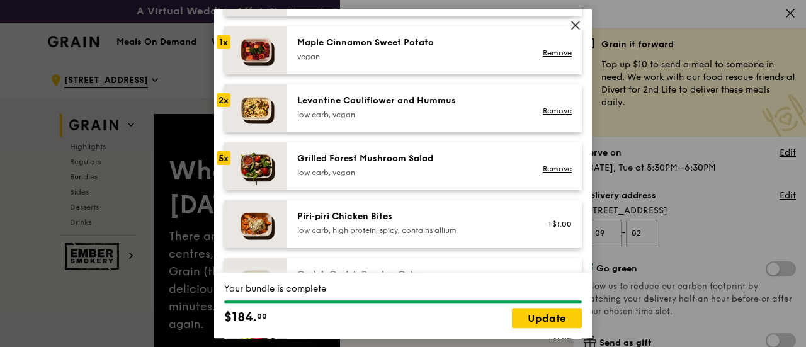
click at [415, 103] on div "Levantine Cauliflower and Hummus" at bounding box center [410, 100] width 226 height 13
click at [385, 159] on div "Grilled Forest Mushroom Salad" at bounding box center [410, 158] width 226 height 13
click at [550, 169] on link "Remove" at bounding box center [557, 168] width 29 height 9
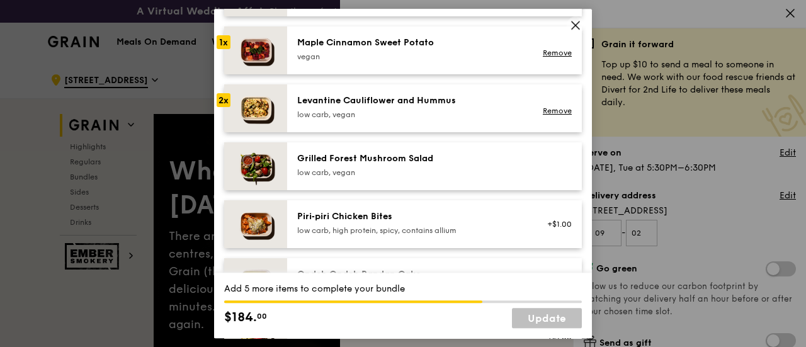
click at [402, 163] on div "Grilled Forest Mushroom Salad" at bounding box center [410, 158] width 226 height 13
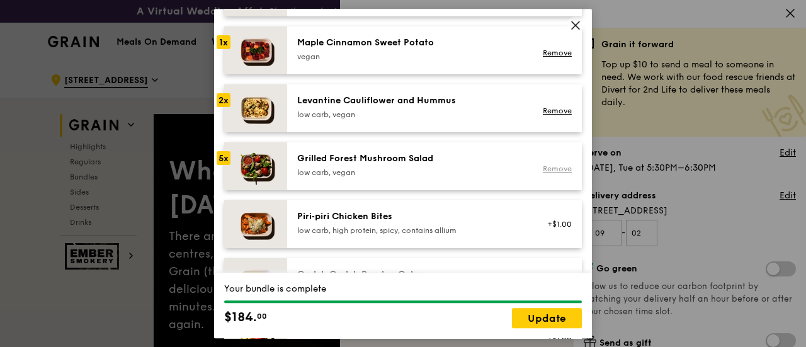
click at [554, 173] on div "Remove" at bounding box center [554, 169] width 33 height 10
click at [553, 165] on link "Remove" at bounding box center [557, 168] width 29 height 9
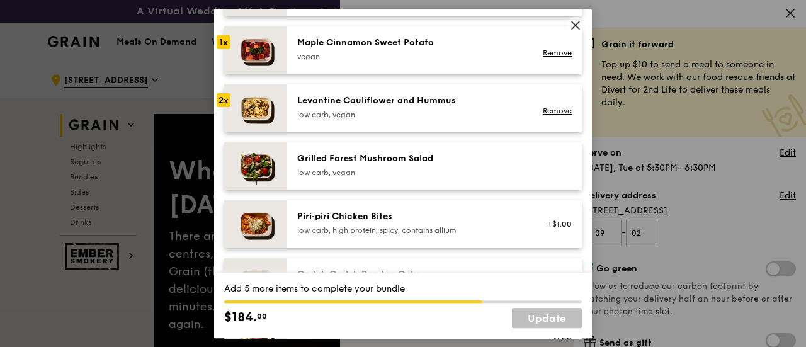
click at [395, 139] on div "Sides/dessert Choose 8 items (3/8) Rosemary Smoked Veggies low carb, vegan 1x M…" at bounding box center [403, 249] width 358 height 628
click at [389, 161] on div "Grilled Forest Mushroom Salad" at bounding box center [410, 158] width 226 height 13
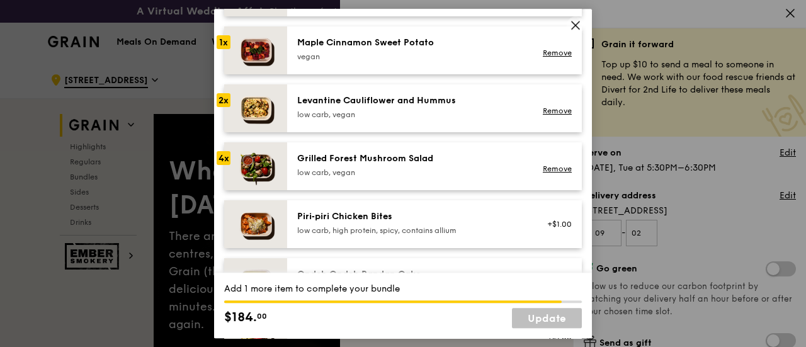
click at [393, 38] on div "Maple Cinnamon Sweet Potato" at bounding box center [410, 43] width 226 height 13
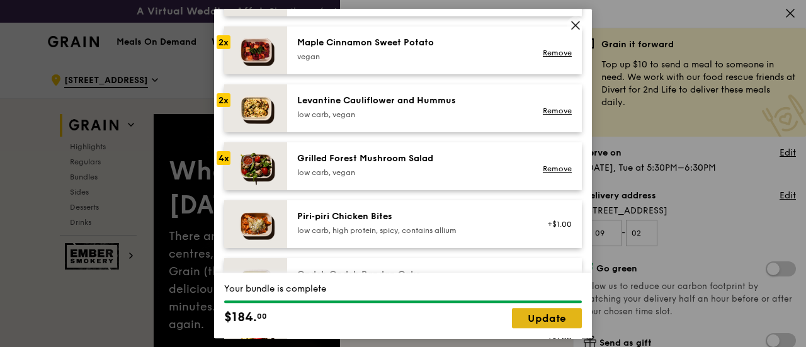
click at [550, 319] on link "Update" at bounding box center [547, 318] width 70 height 20
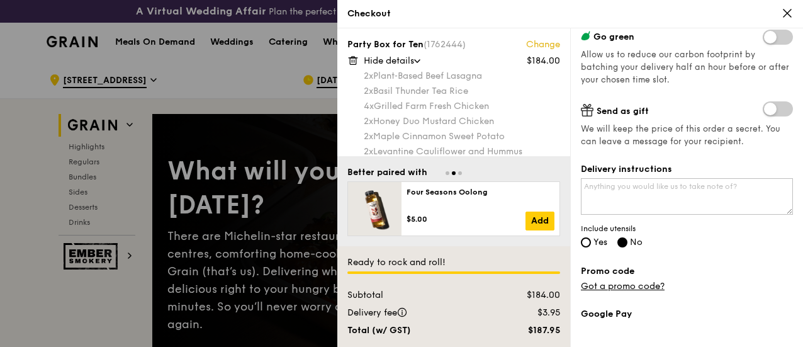
scroll to position [252, 0]
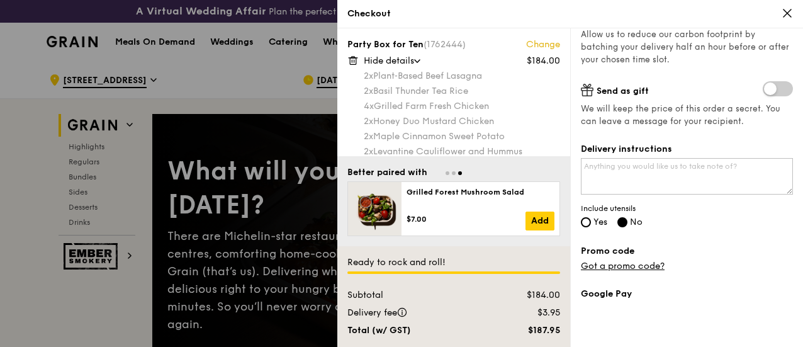
click at [598, 220] on span "Yes" at bounding box center [601, 222] width 14 height 11
click at [591, 220] on input "Yes" at bounding box center [586, 222] width 10 height 10
radio input "true"
radio input "false"
click at [655, 263] on link "Got a promo code?" at bounding box center [623, 266] width 84 height 11
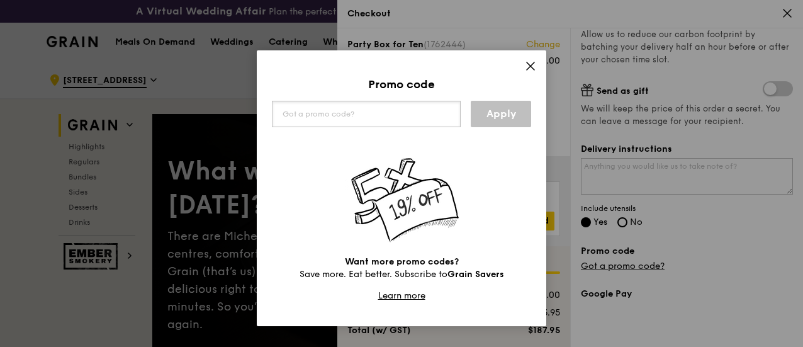
click at [380, 119] on input "text" at bounding box center [366, 114] width 189 height 26
paste input "SAM@GRAIN"
click at [507, 111] on link "Apply" at bounding box center [501, 114] width 60 height 26
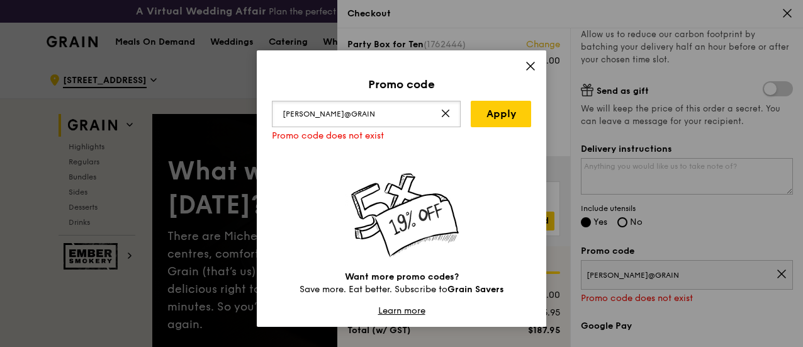
click at [349, 110] on input "SAM@GRAIN" at bounding box center [366, 114] width 189 height 26
click at [281, 110] on input "SAM@GRAIN" at bounding box center [366, 114] width 189 height 26
click at [353, 119] on input "SAM@GRAIN" at bounding box center [366, 114] width 189 height 26
click at [482, 106] on link "Apply" at bounding box center [501, 114] width 60 height 26
click at [385, 115] on input "SAM@GRAIN." at bounding box center [366, 114] width 189 height 26
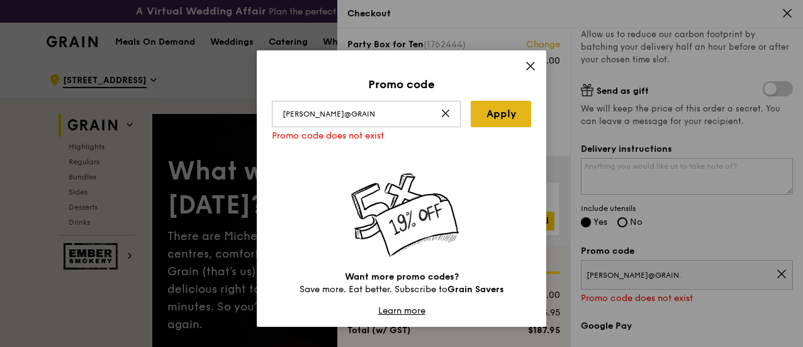
click at [507, 115] on link "Apply" at bounding box center [501, 114] width 60 height 26
click at [281, 113] on input "SAM@GRAIN" at bounding box center [366, 114] width 189 height 26
click at [330, 118] on input "SAM@GRAI" at bounding box center [366, 114] width 189 height 26
drag, startPoint x: 335, startPoint y: 115, endPoint x: 264, endPoint y: 119, distance: 70.6
click at [264, 119] on div "Promo code SAM@GRAI Apply Promo code does not exist Want more promo codes? Save…" at bounding box center [402, 188] width 290 height 276
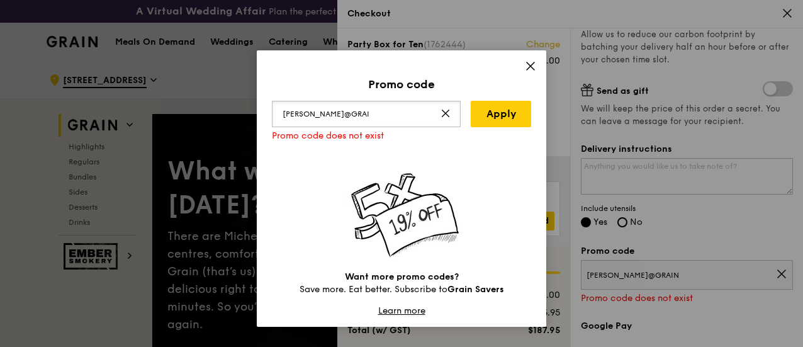
type input "SAM@GRAIN"
click at [526, 65] on icon at bounding box center [530, 65] width 11 height 11
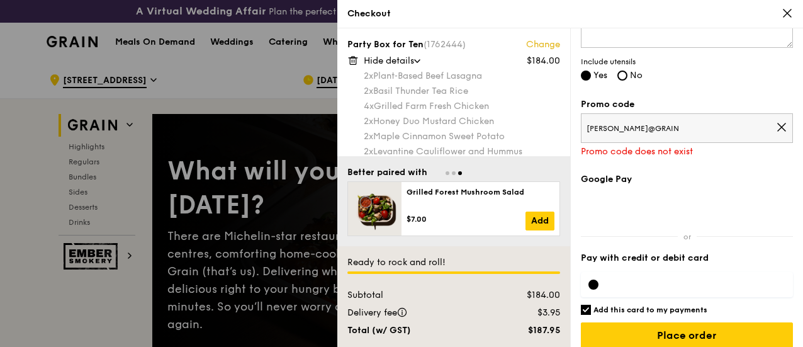
scroll to position [408, 0]
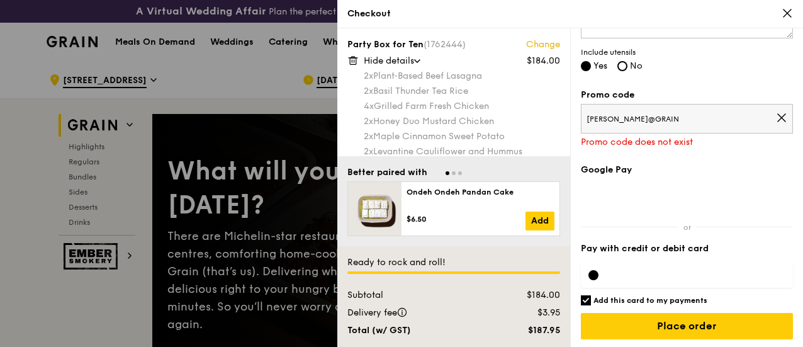
click at [695, 303] on div "Google Pay Pay with credit or debit card Add this card to my payments Ready to …" at bounding box center [687, 257] width 212 height 186
click at [637, 295] on h6 "Add this card to my payments" at bounding box center [651, 300] width 114 height 10
click at [591, 295] on input "Add this card to my payments" at bounding box center [586, 300] width 10 height 10
checkbox input "false"
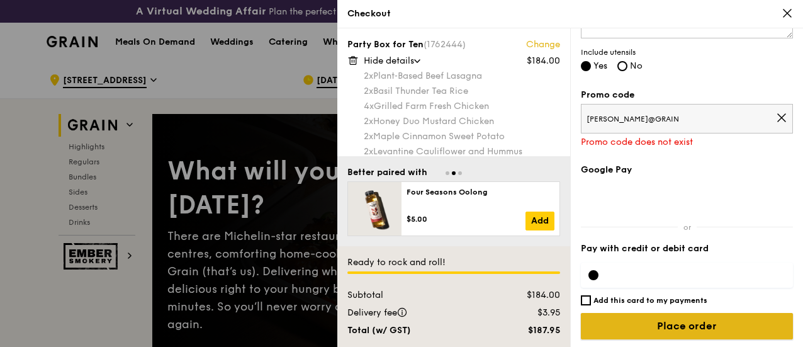
click at [662, 327] on input "Place order" at bounding box center [687, 326] width 212 height 26
click at [710, 320] on input "Place order" at bounding box center [687, 326] width 212 height 26
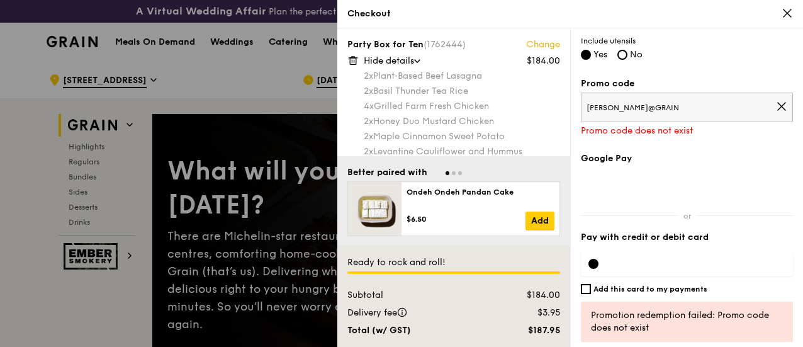
scroll to position [393, 0]
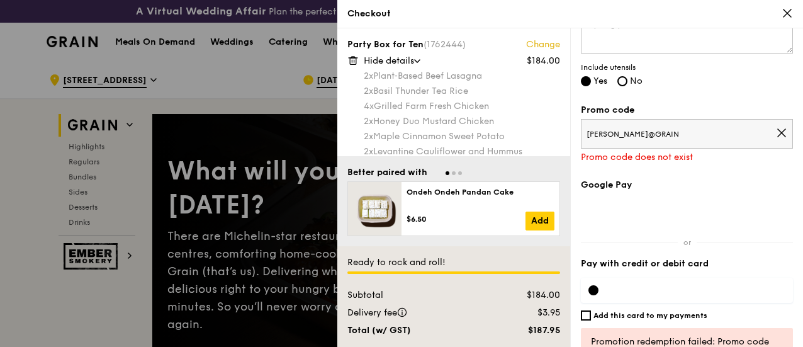
click at [778, 129] on icon at bounding box center [782, 133] width 8 height 8
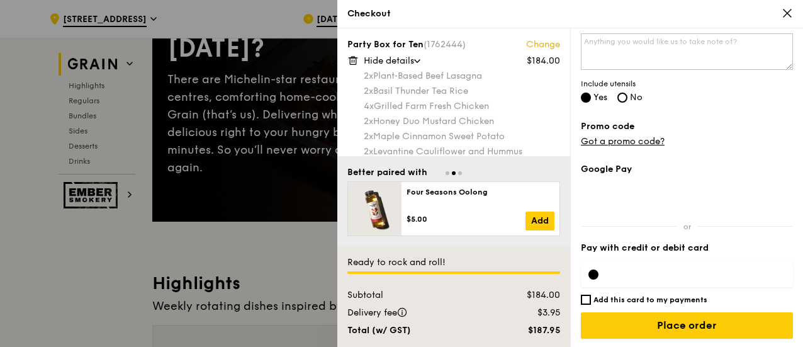
scroll to position [252, 0]
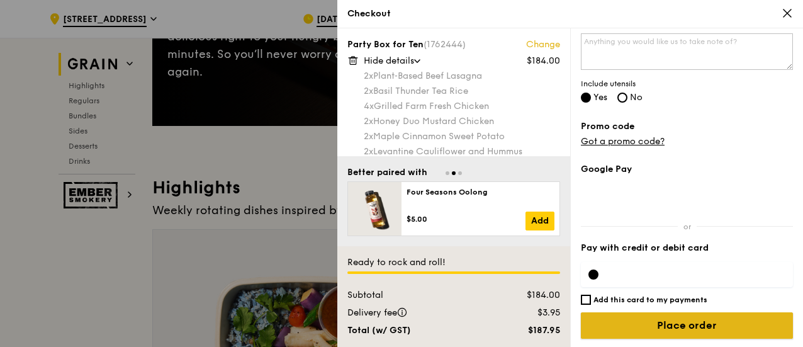
click at [679, 316] on input "Place order" at bounding box center [687, 325] width 212 height 26
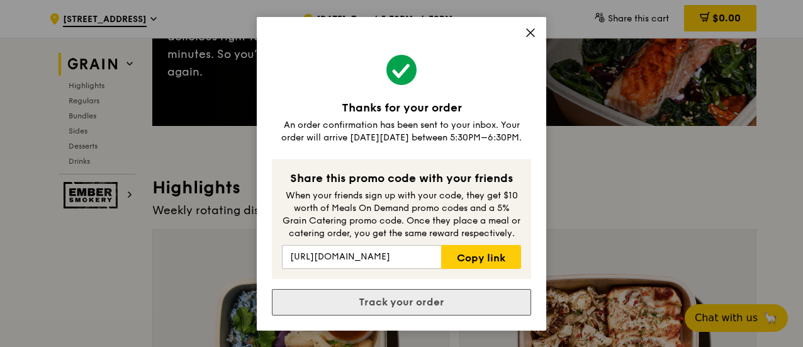
click at [437, 300] on link "Track your order" at bounding box center [401, 302] width 259 height 26
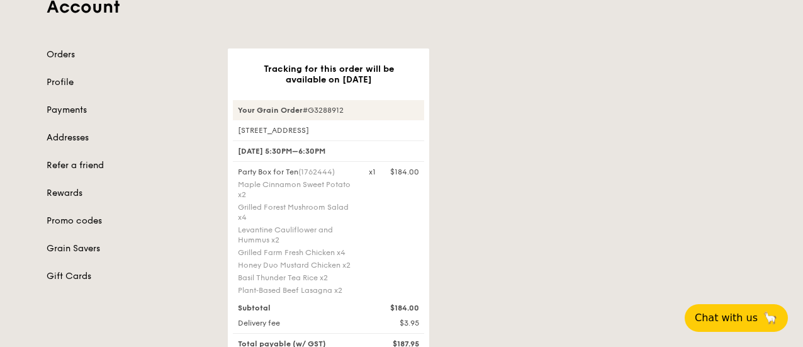
scroll to position [189, 0]
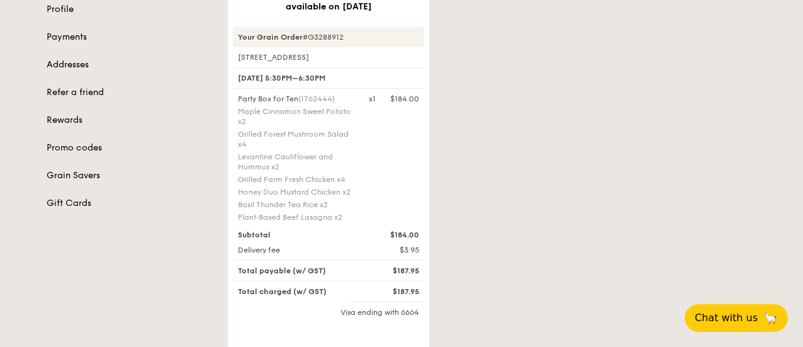
click at [488, 179] on div "Tracking for this order will be available on Sep 23 Your Grain Order #G3288912 …" at bounding box center [492, 214] width 544 height 478
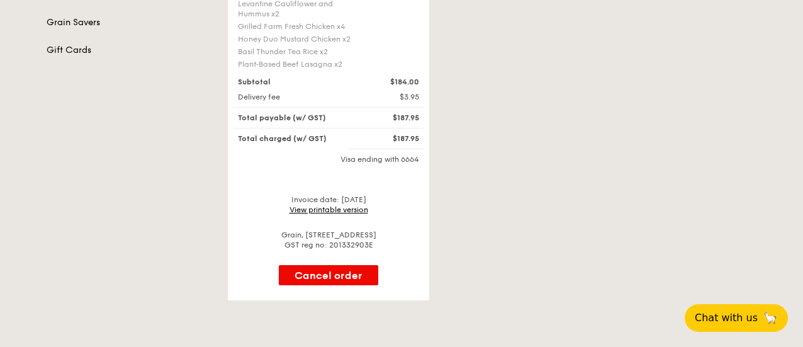
scroll to position [315, 0]
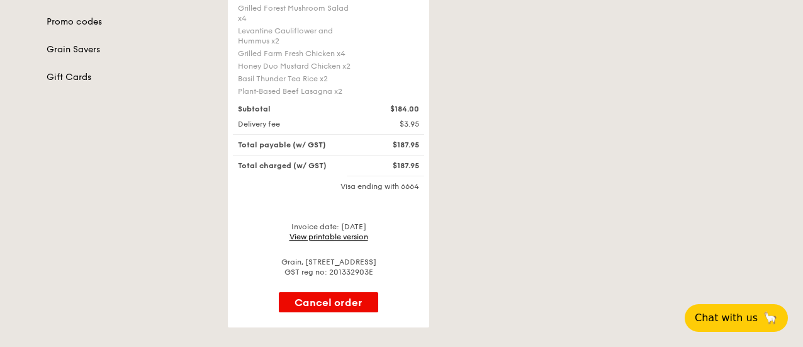
click at [358, 241] on link "View printable version" at bounding box center [329, 236] width 79 height 9
